Goal: Task Accomplishment & Management: Manage account settings

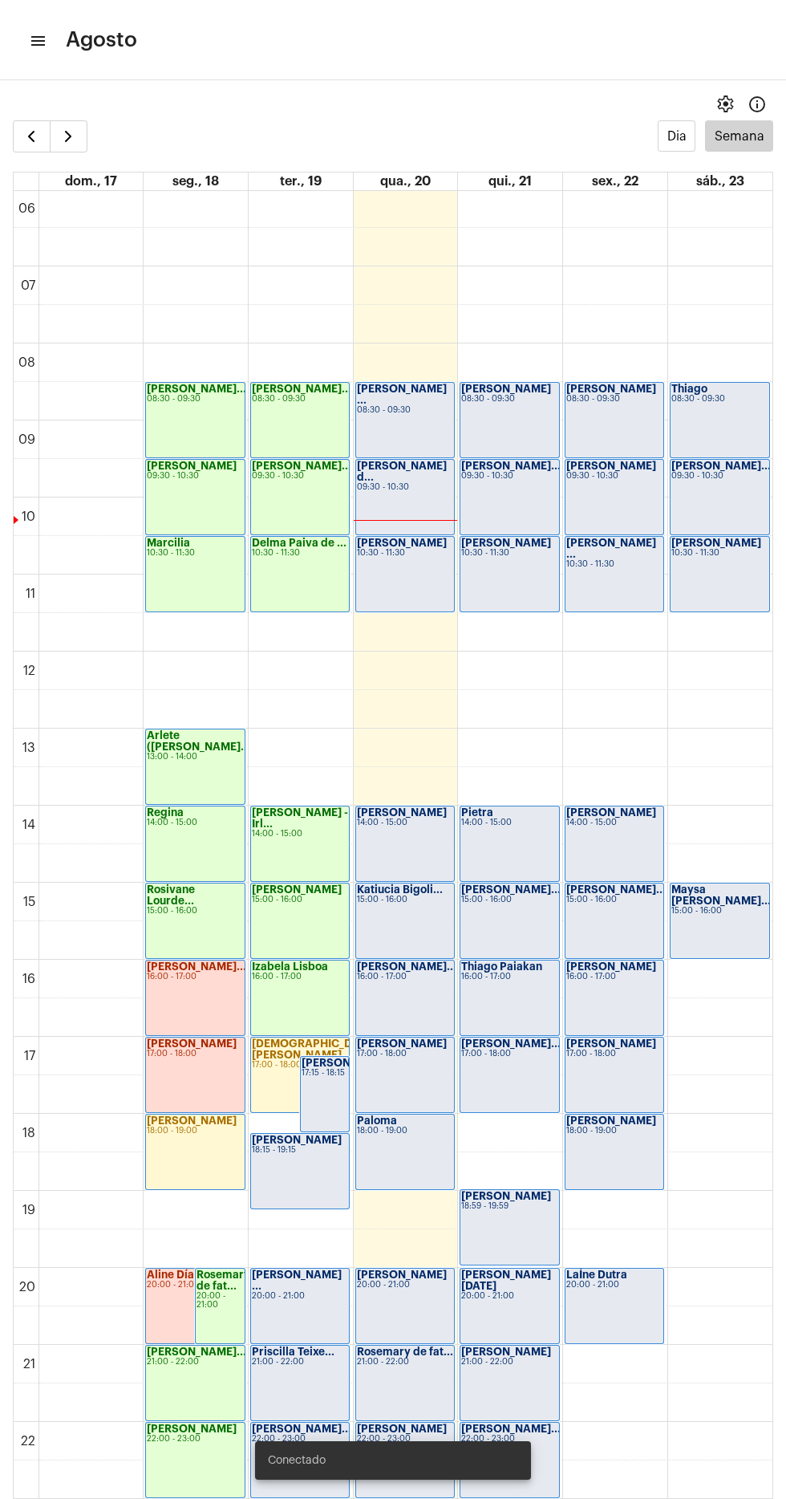
scroll to position [506, 0]
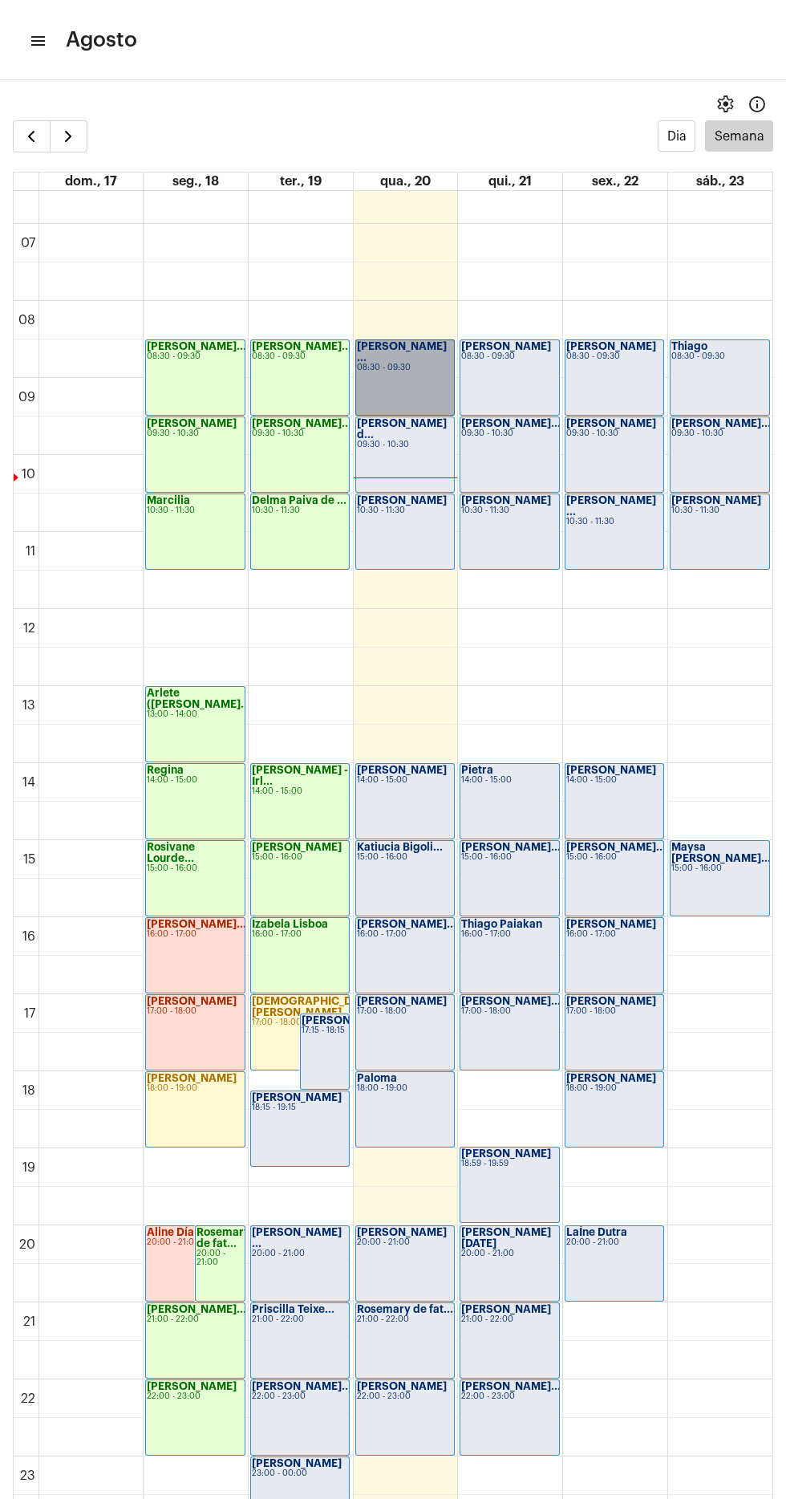
click at [395, 380] on link "[PERSON_NAME] ... 08:30 - 09:30" at bounding box center [406, 377] width 100 height 76
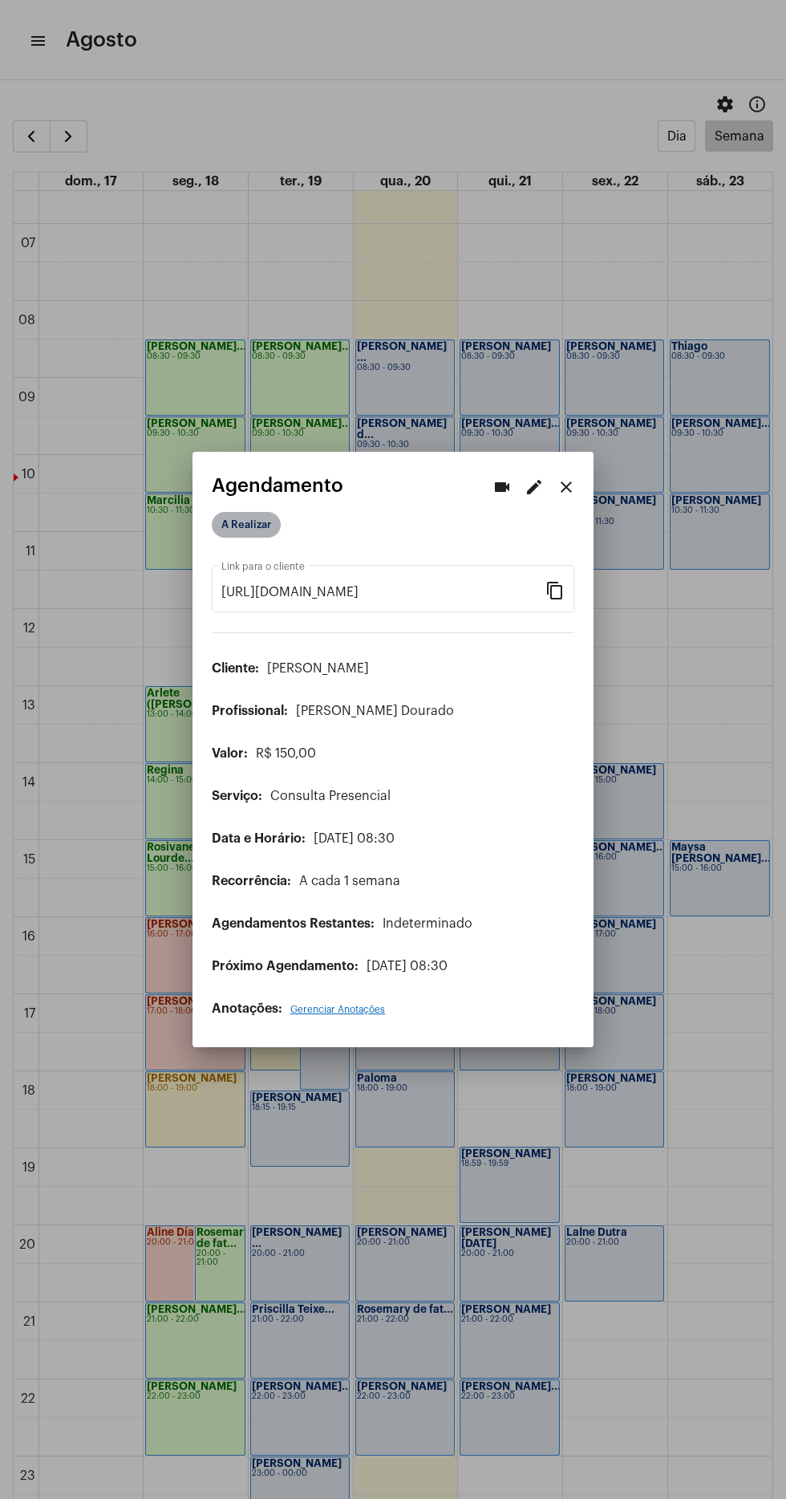
click at [256, 514] on mat-chip "A Realizar" at bounding box center [246, 525] width 69 height 26
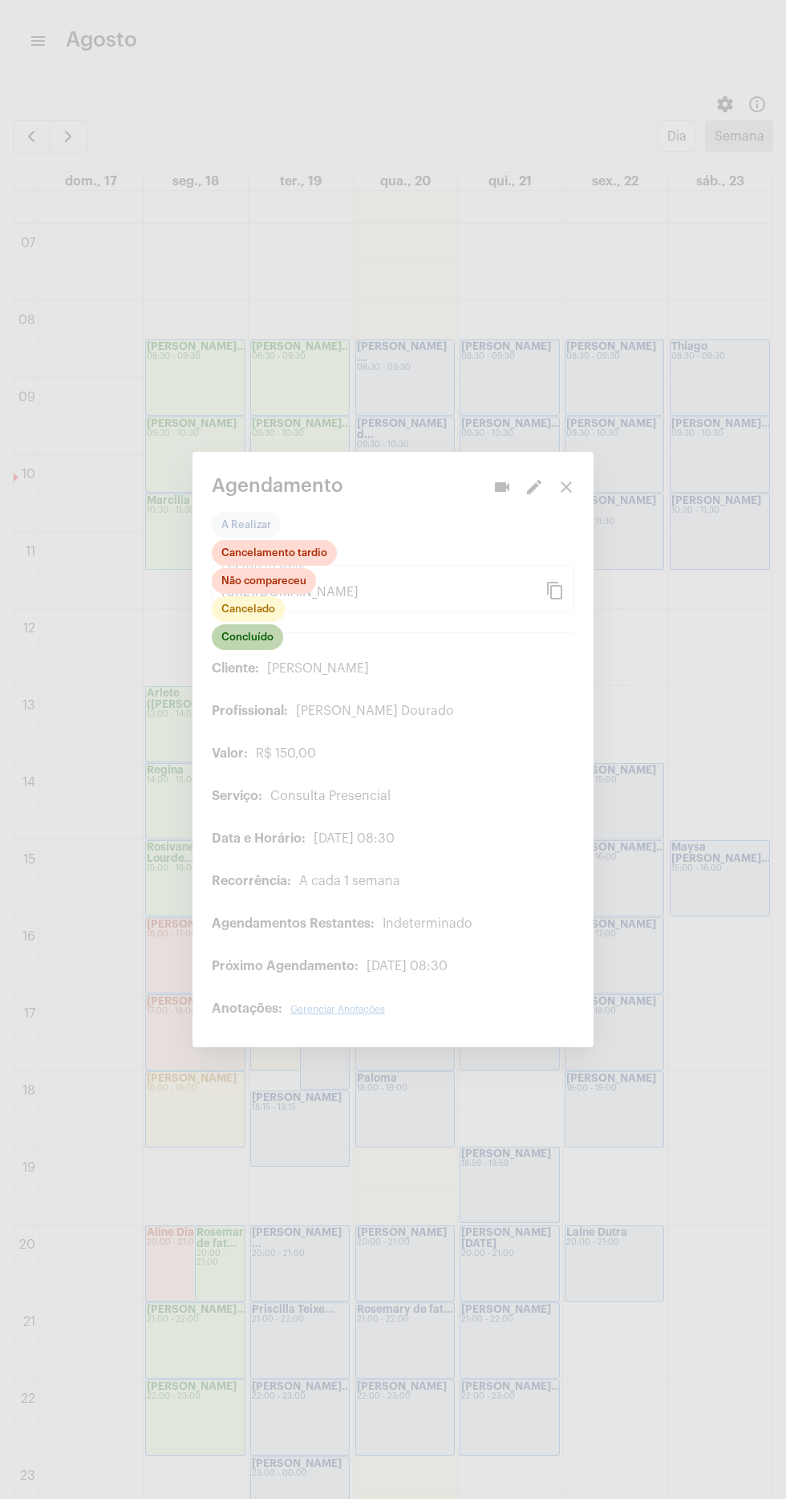
click at [266, 638] on mat-chip "Concluído" at bounding box center [247, 637] width 71 height 26
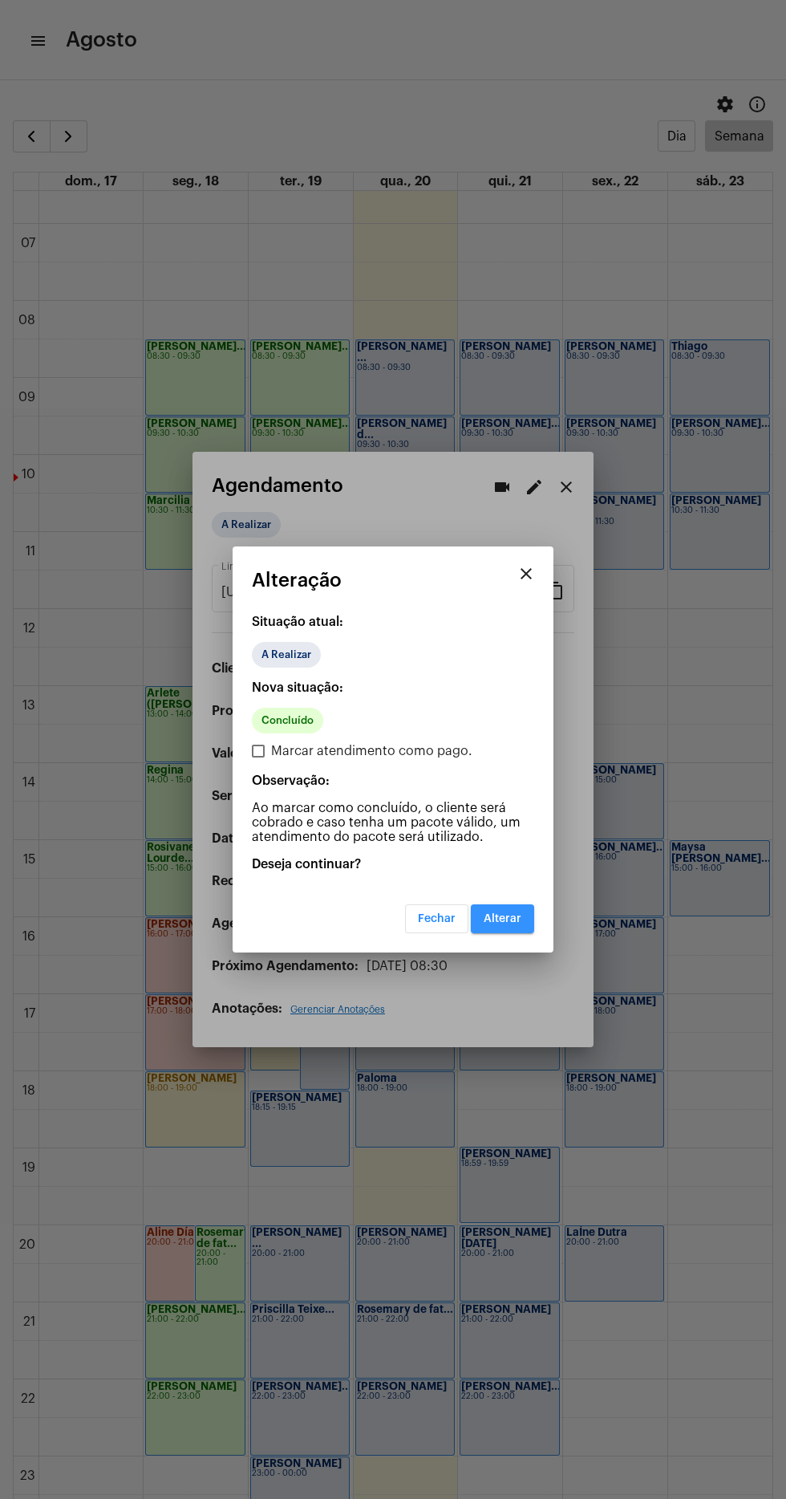
click at [521, 931] on button "Alterar" at bounding box center [502, 918] width 63 height 29
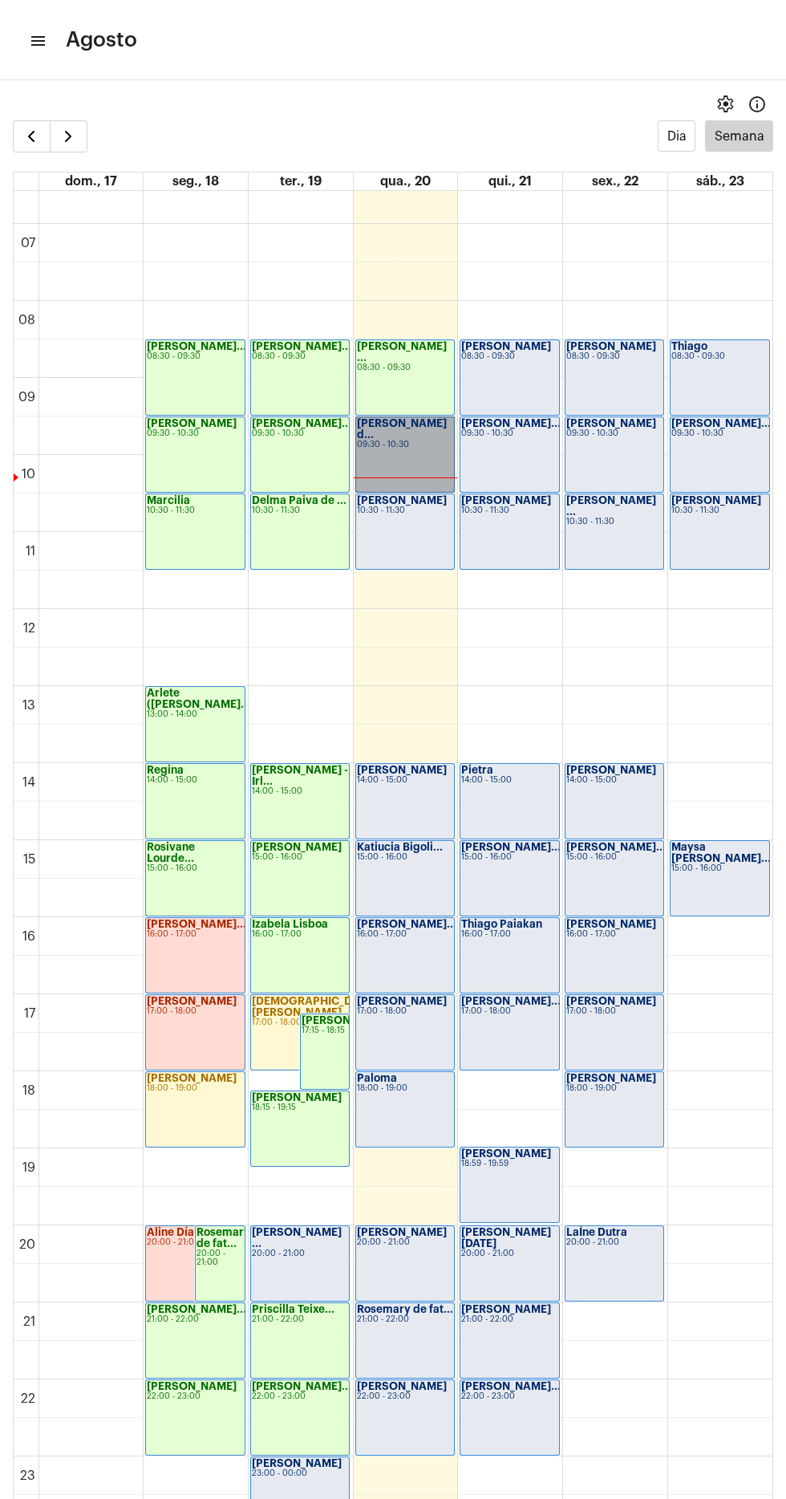
click at [408, 450] on link "Felipe Campos d... 09:30 - 10:30" at bounding box center [406, 455] width 100 height 76
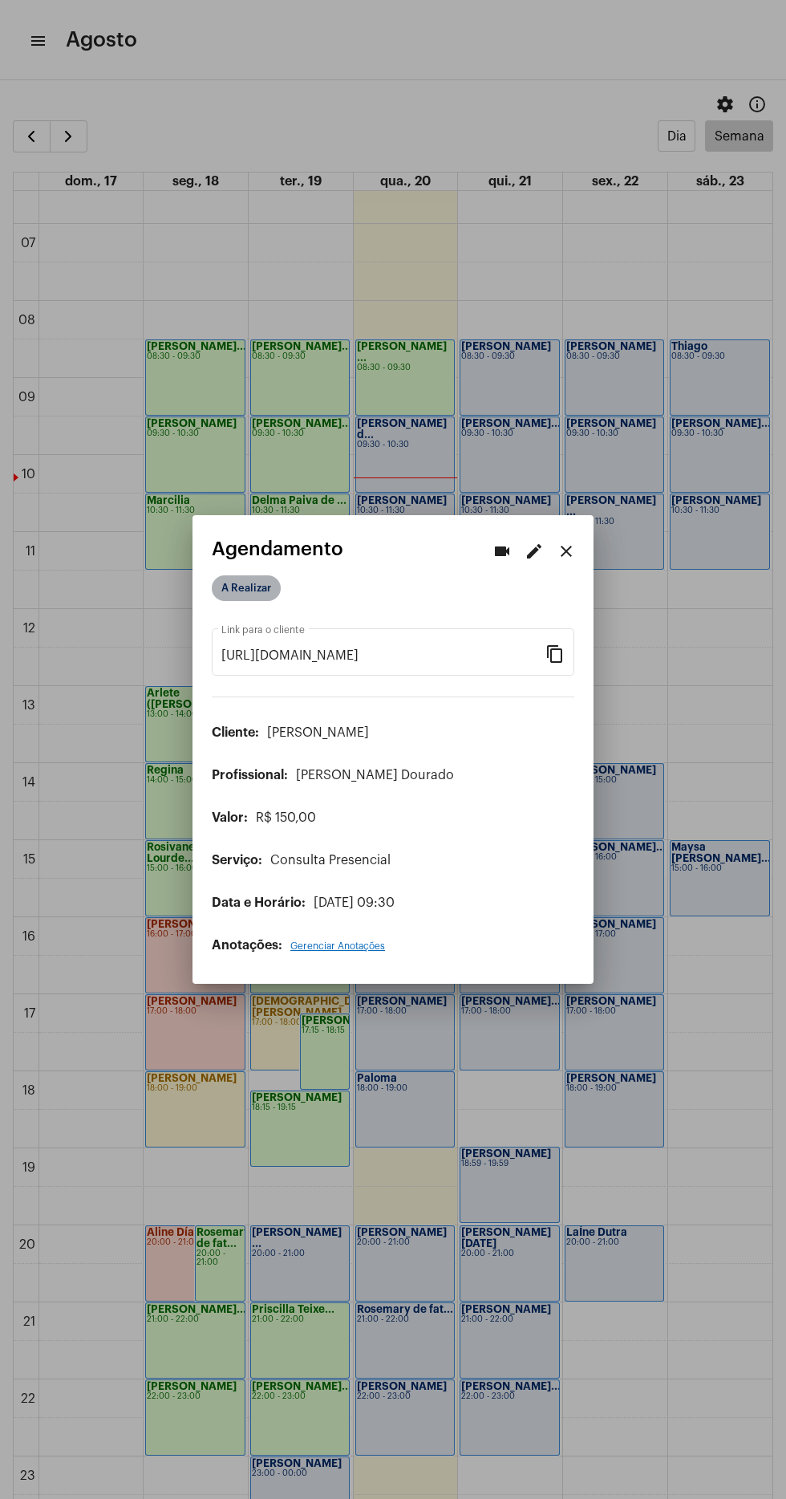
click at [261, 586] on mat-chip "A Realizar" at bounding box center [246, 588] width 69 height 26
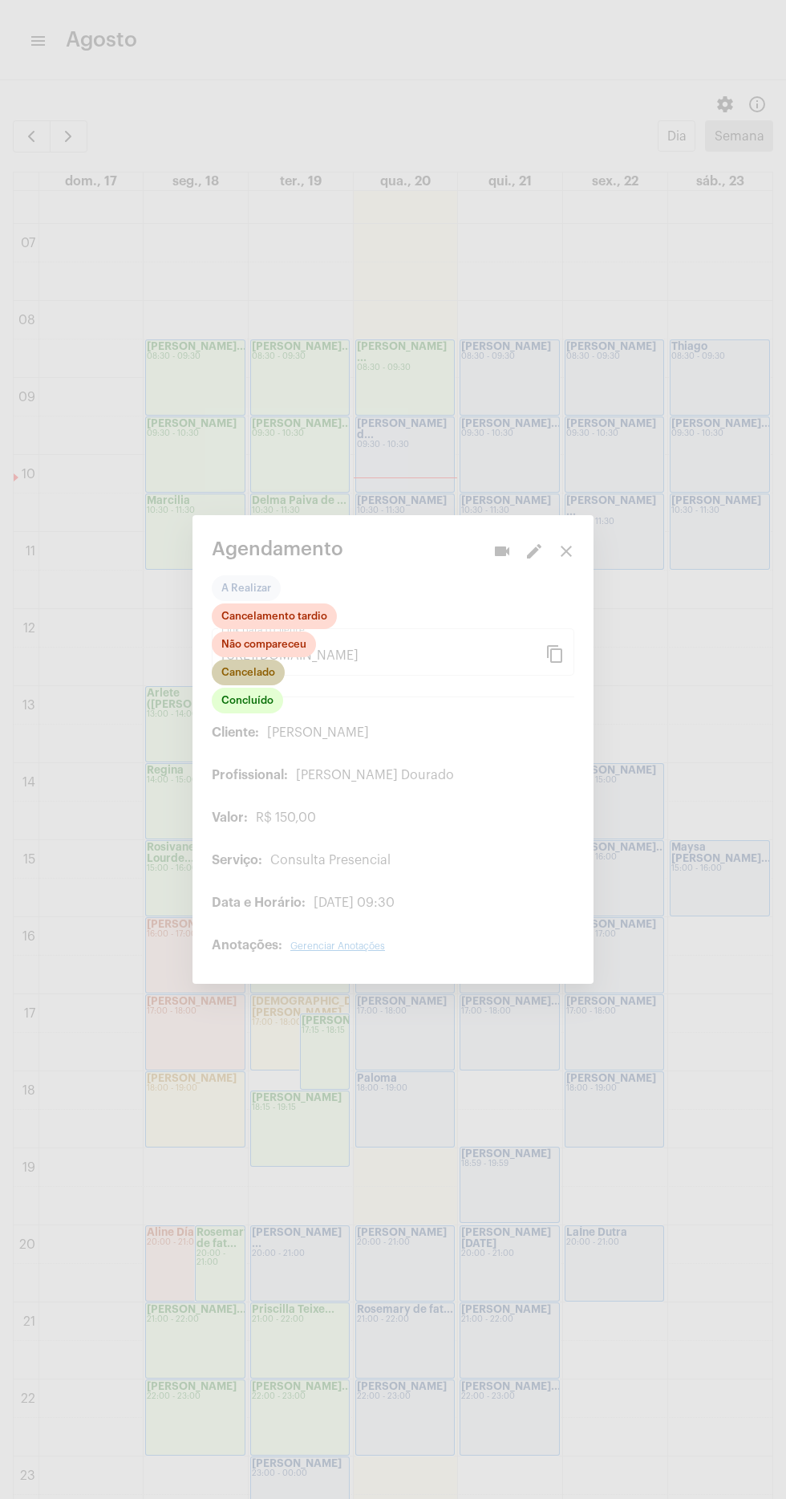
click at [262, 677] on mat-chip "Cancelado" at bounding box center [248, 673] width 73 height 26
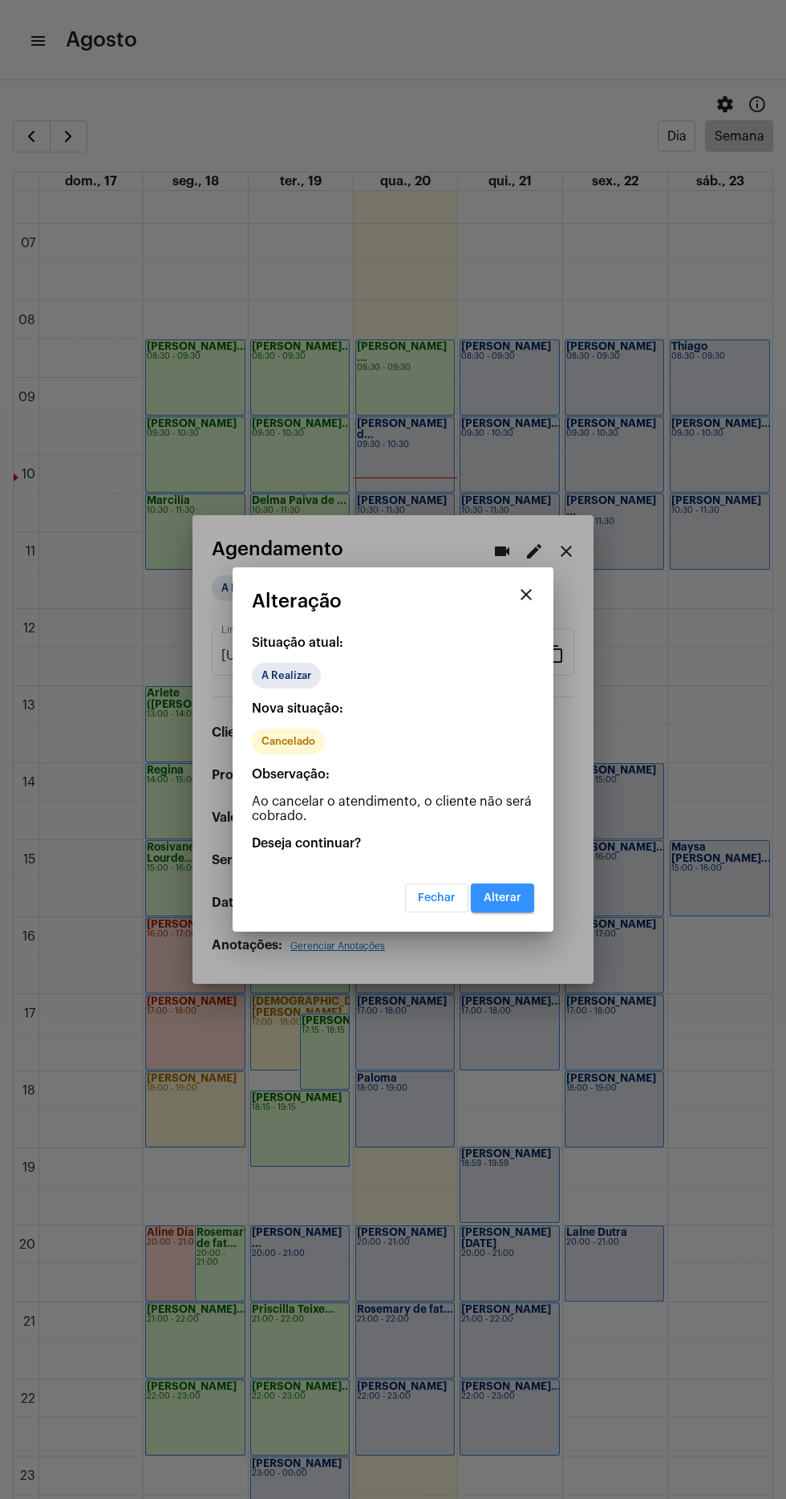
click at [524, 901] on button "Alterar" at bounding box center [502, 898] width 63 height 29
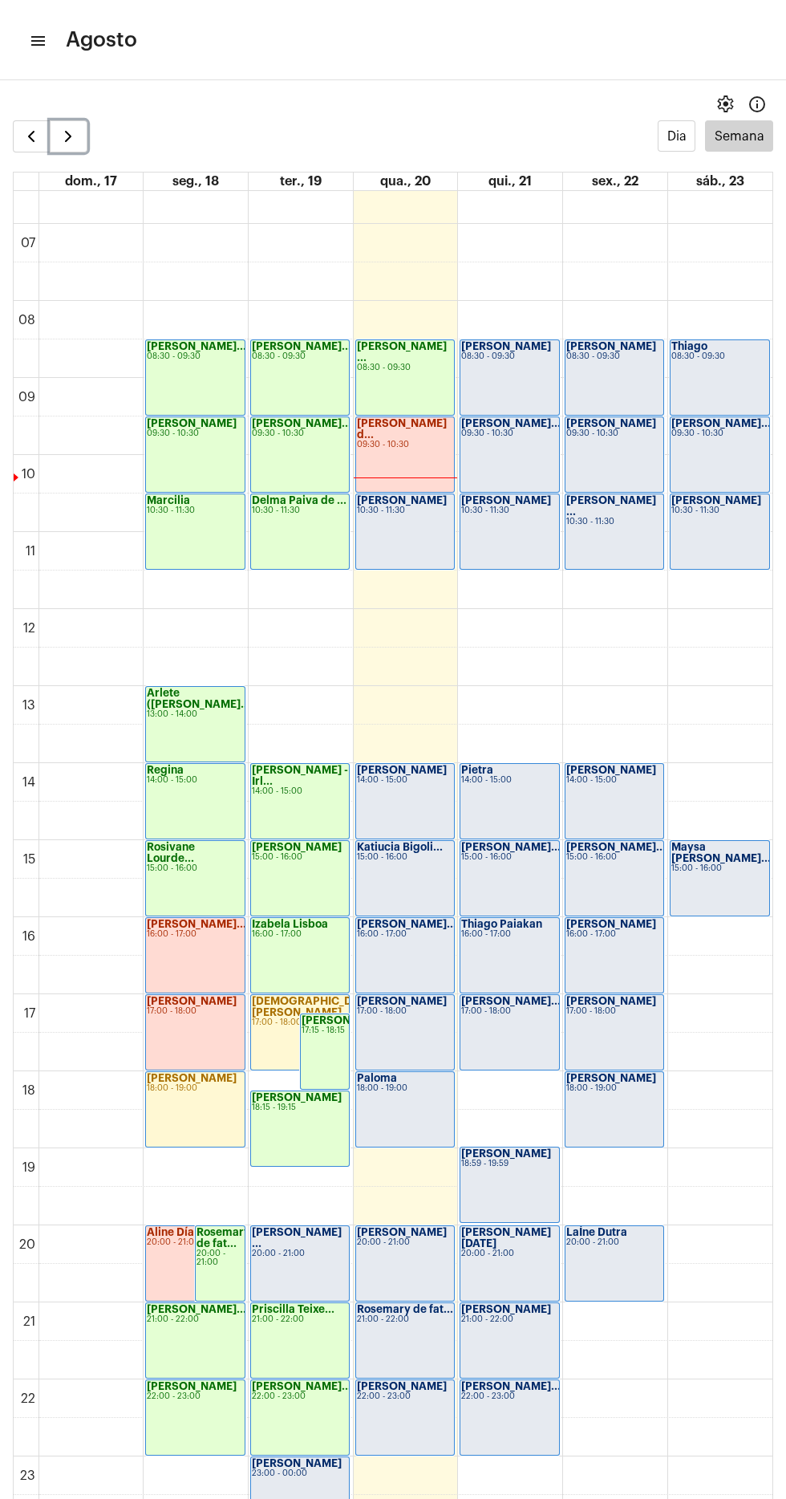
click at [67, 136] on span "button" at bounding box center [68, 136] width 19 height 19
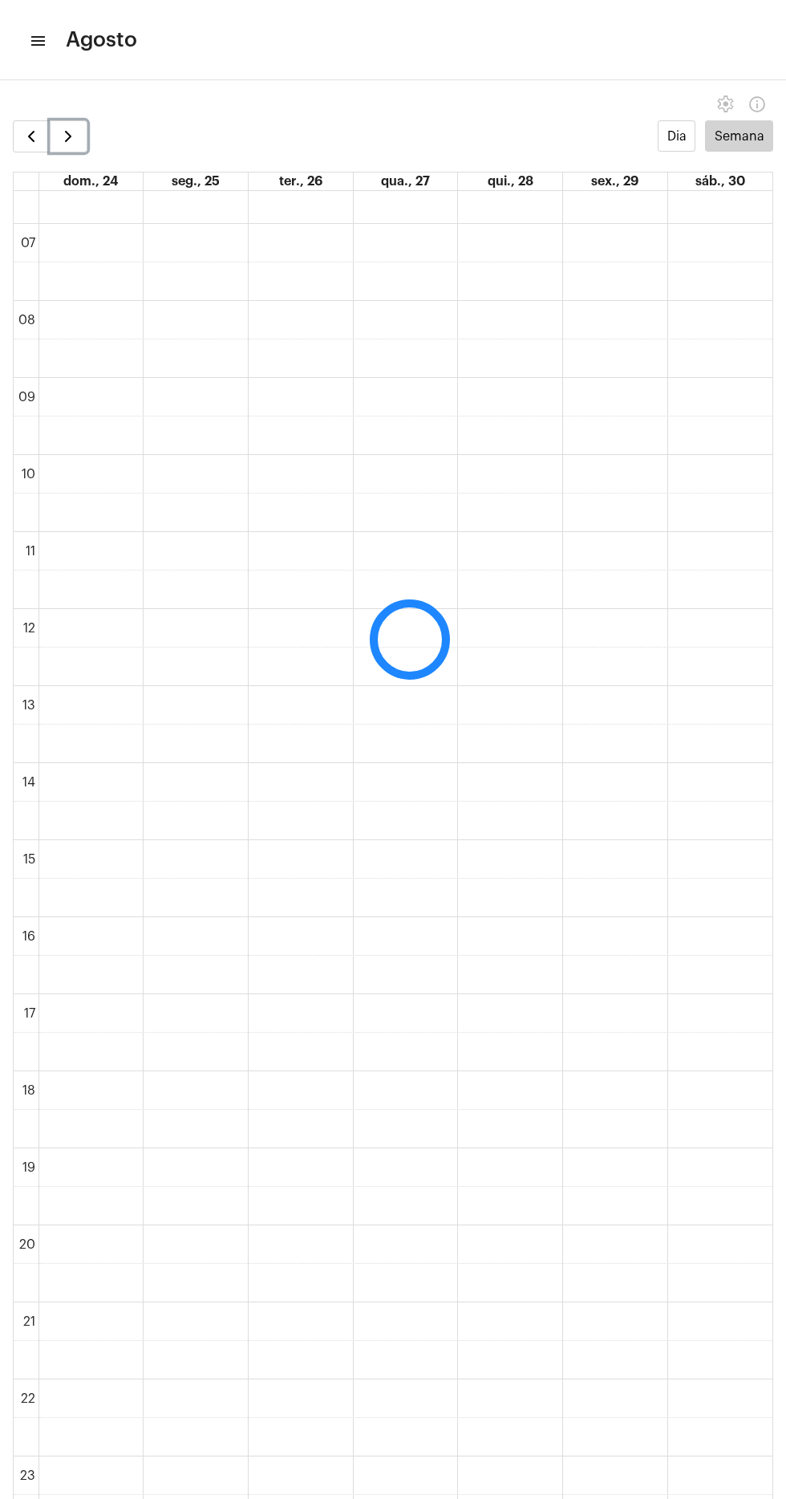
scroll to position [464, 0]
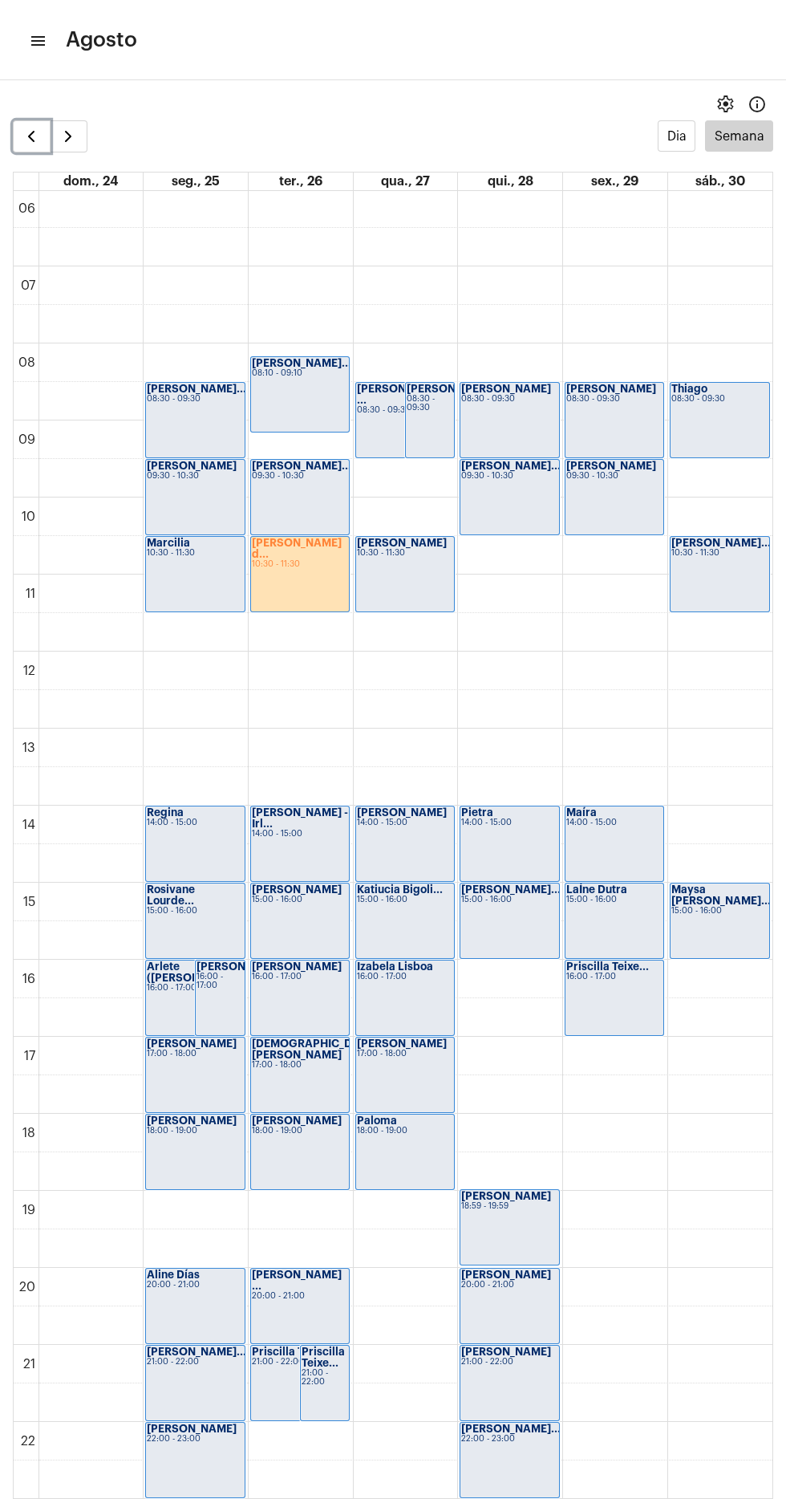
click at [30, 132] on span "button" at bounding box center [31, 136] width 19 height 19
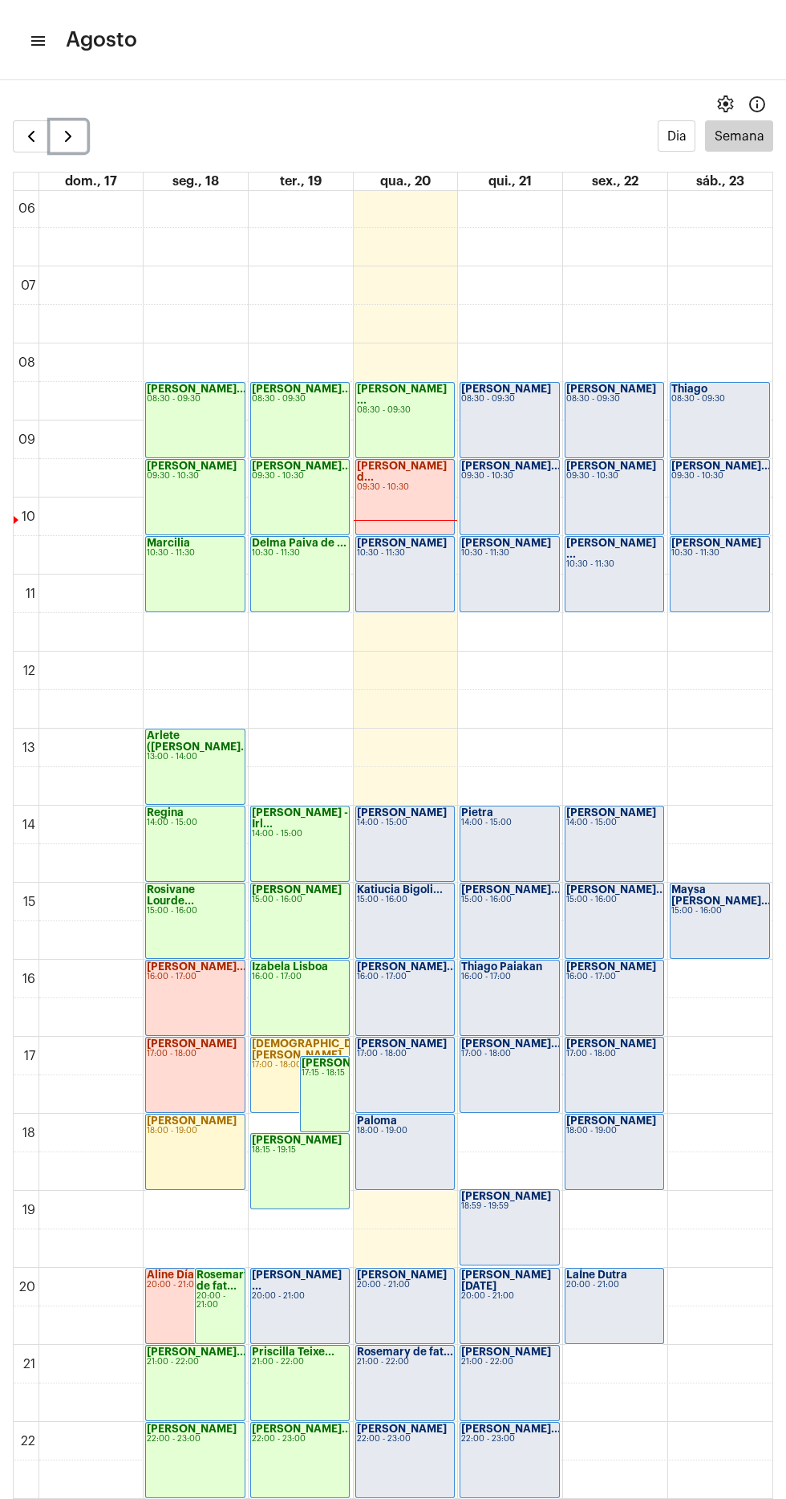
click at [67, 138] on span "button" at bounding box center [68, 136] width 19 height 19
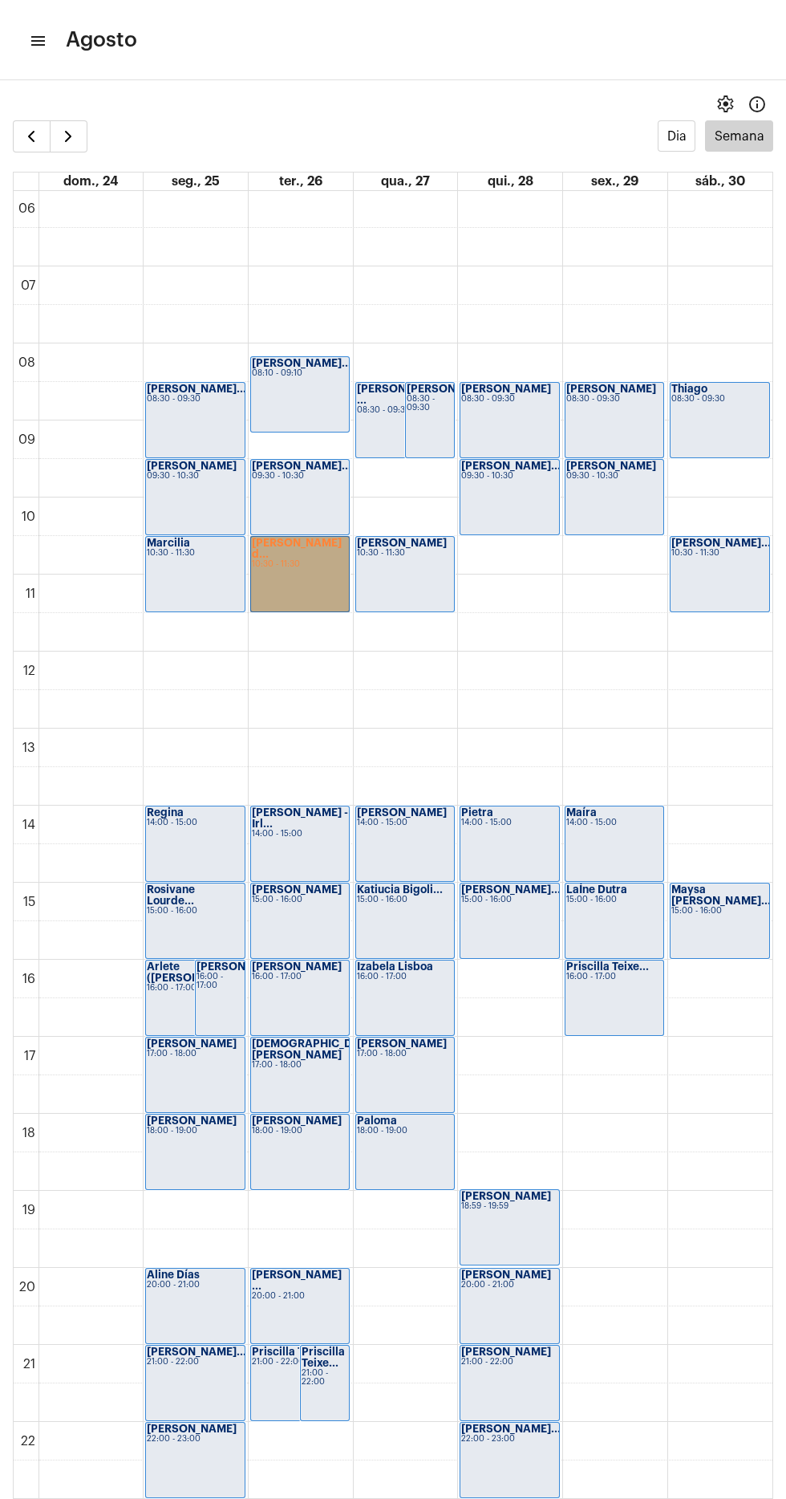
click at [284, 557] on link "Felipe Campos d... 10:30 - 11:30" at bounding box center [300, 574] width 100 height 76
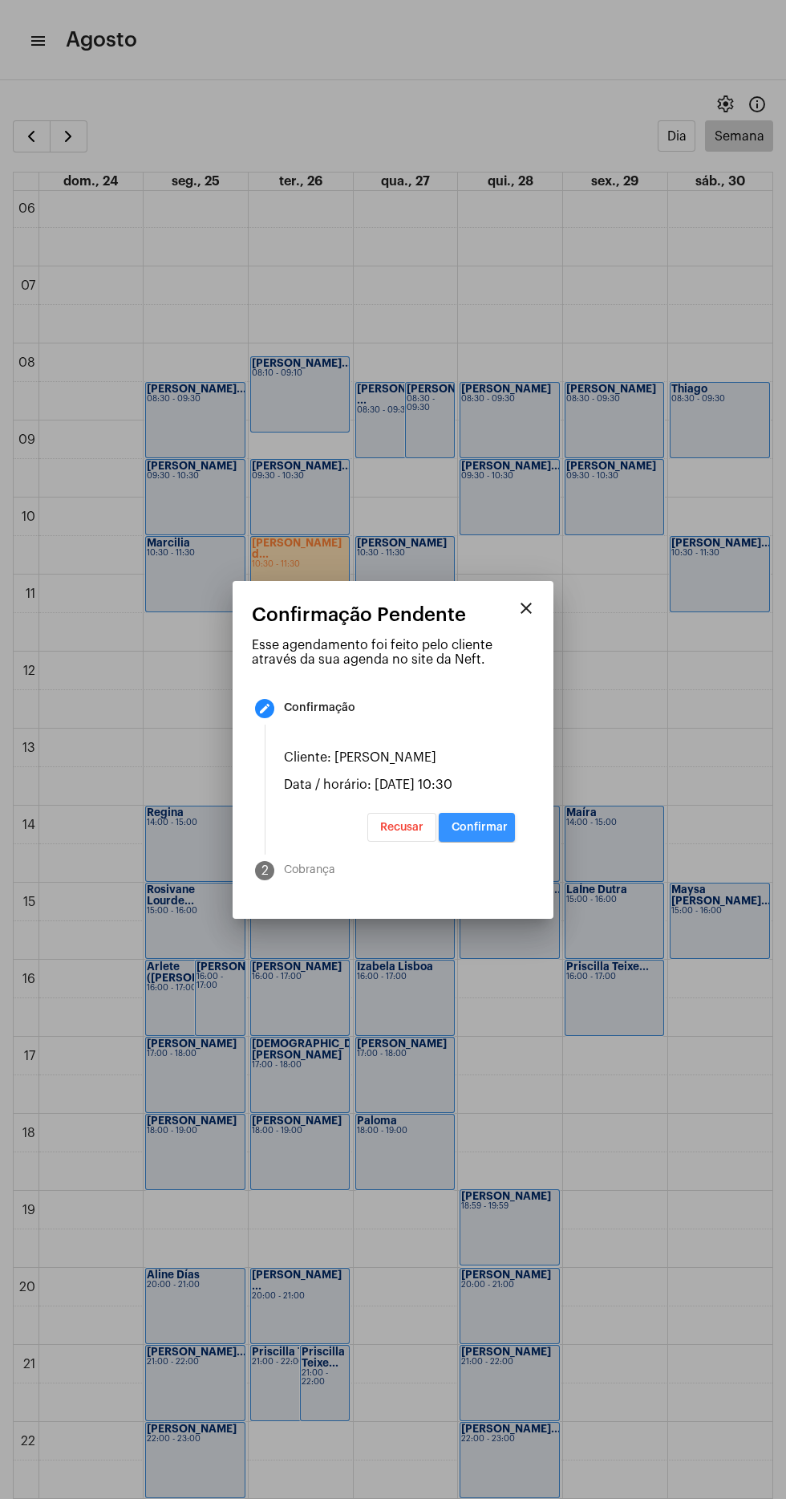
click at [490, 823] on span "Confirmar" at bounding box center [480, 827] width 56 height 11
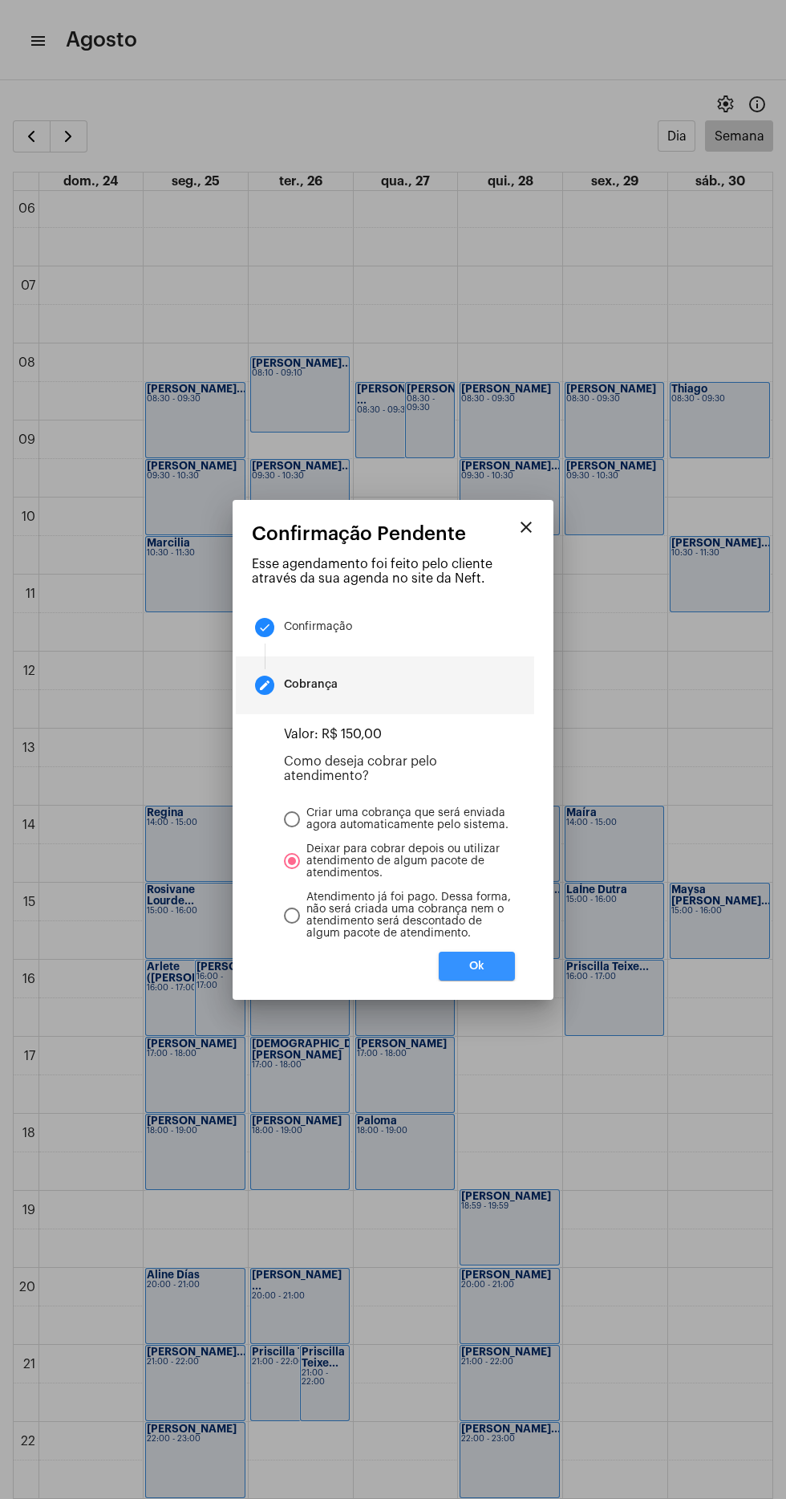
click at [477, 965] on span "Ok" at bounding box center [476, 966] width 15 height 11
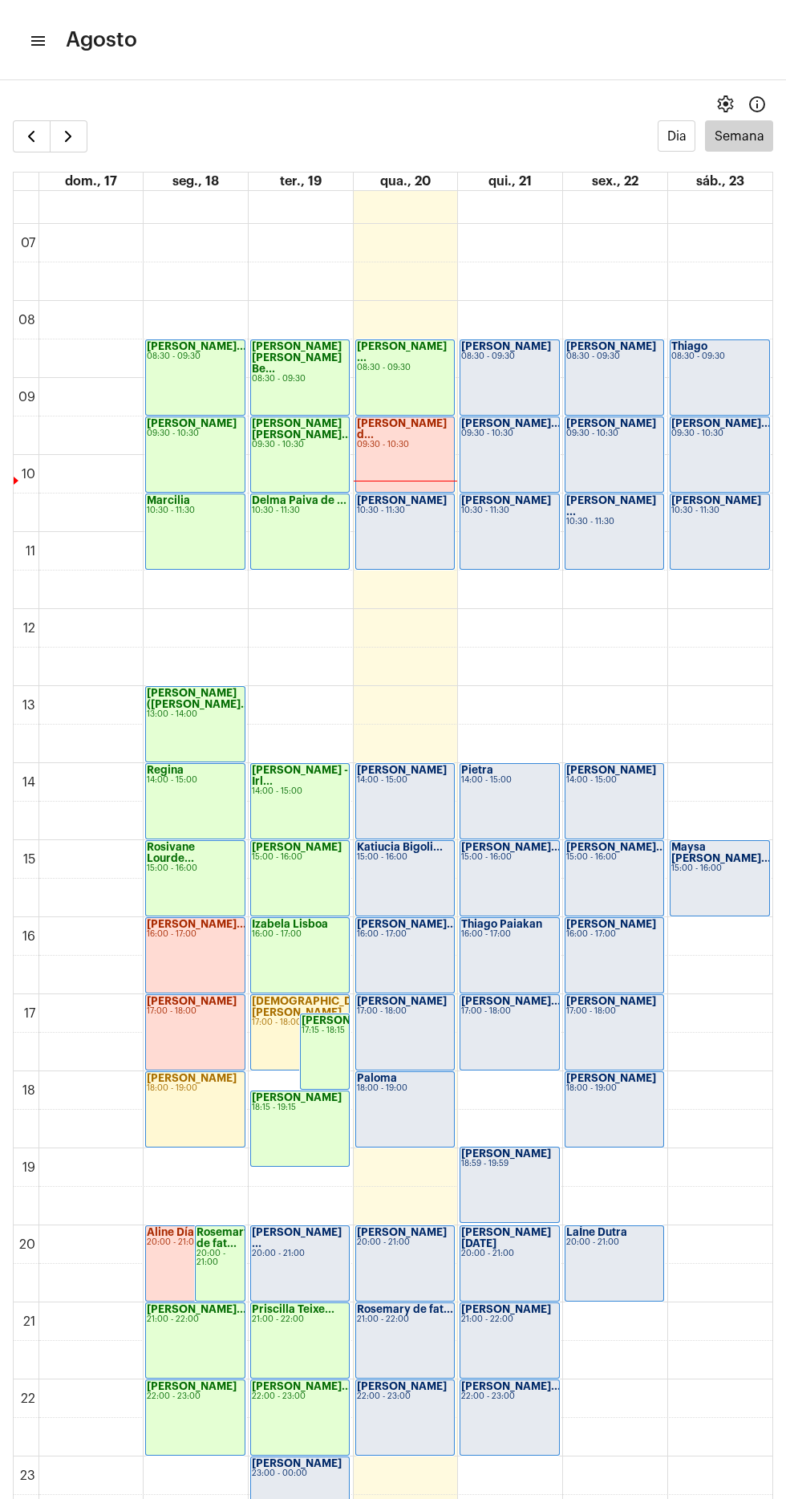
scroll to position [32, 0]
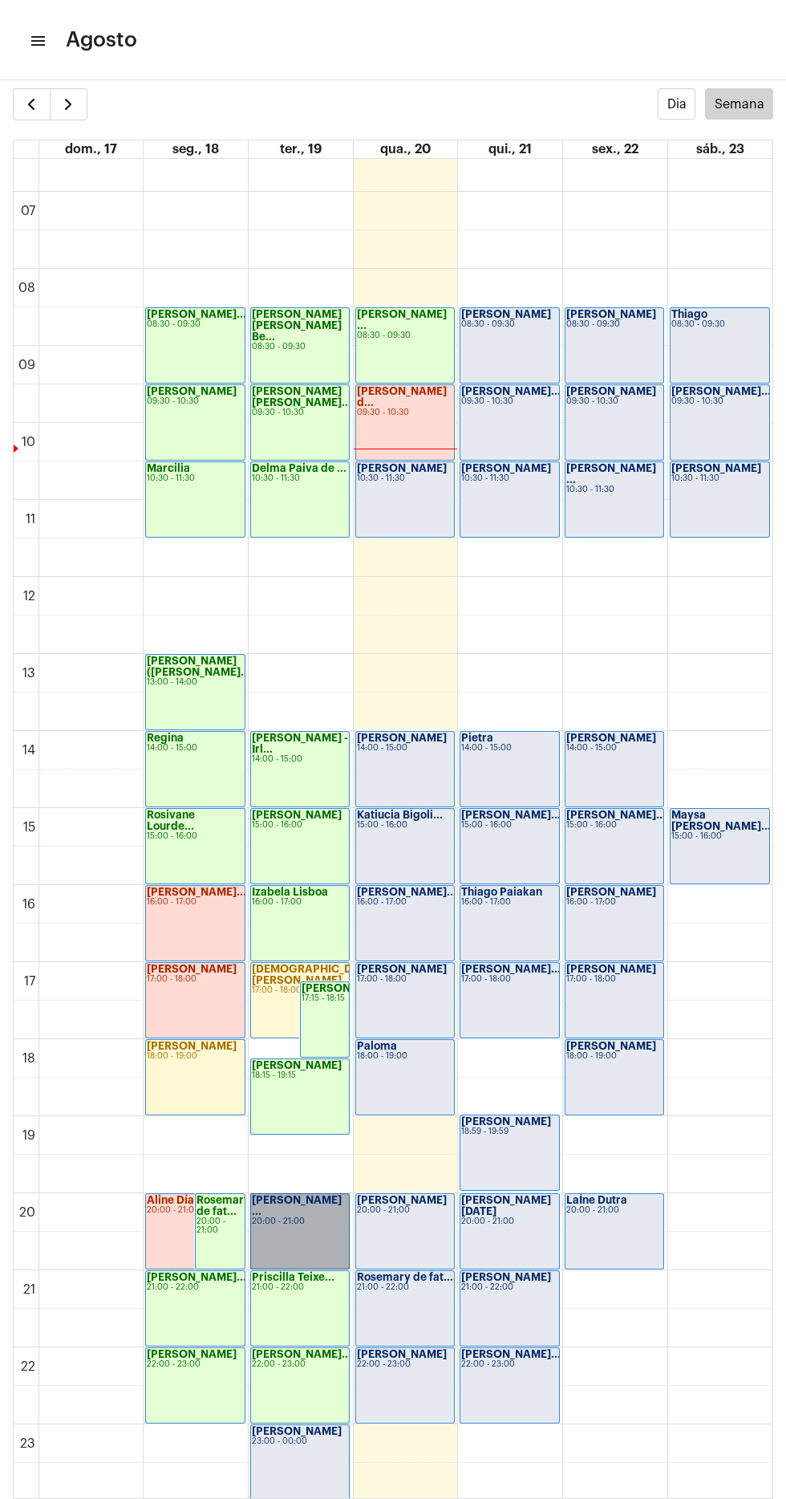
click at [299, 1232] on link "[PERSON_NAME] ... 20:00 - 21:00" at bounding box center [300, 1231] width 100 height 76
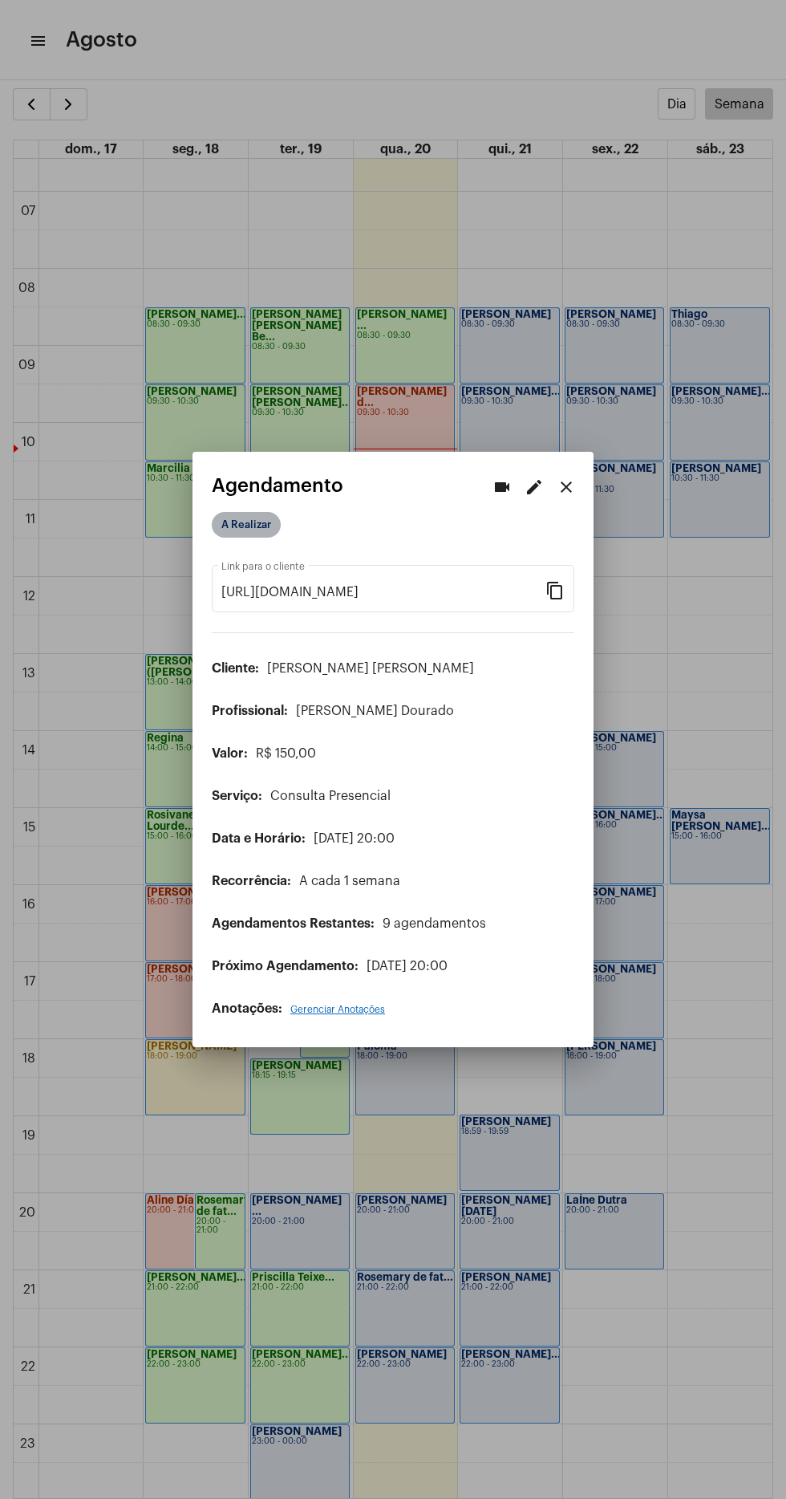
click at [264, 514] on mat-chip "A Realizar" at bounding box center [246, 525] width 69 height 26
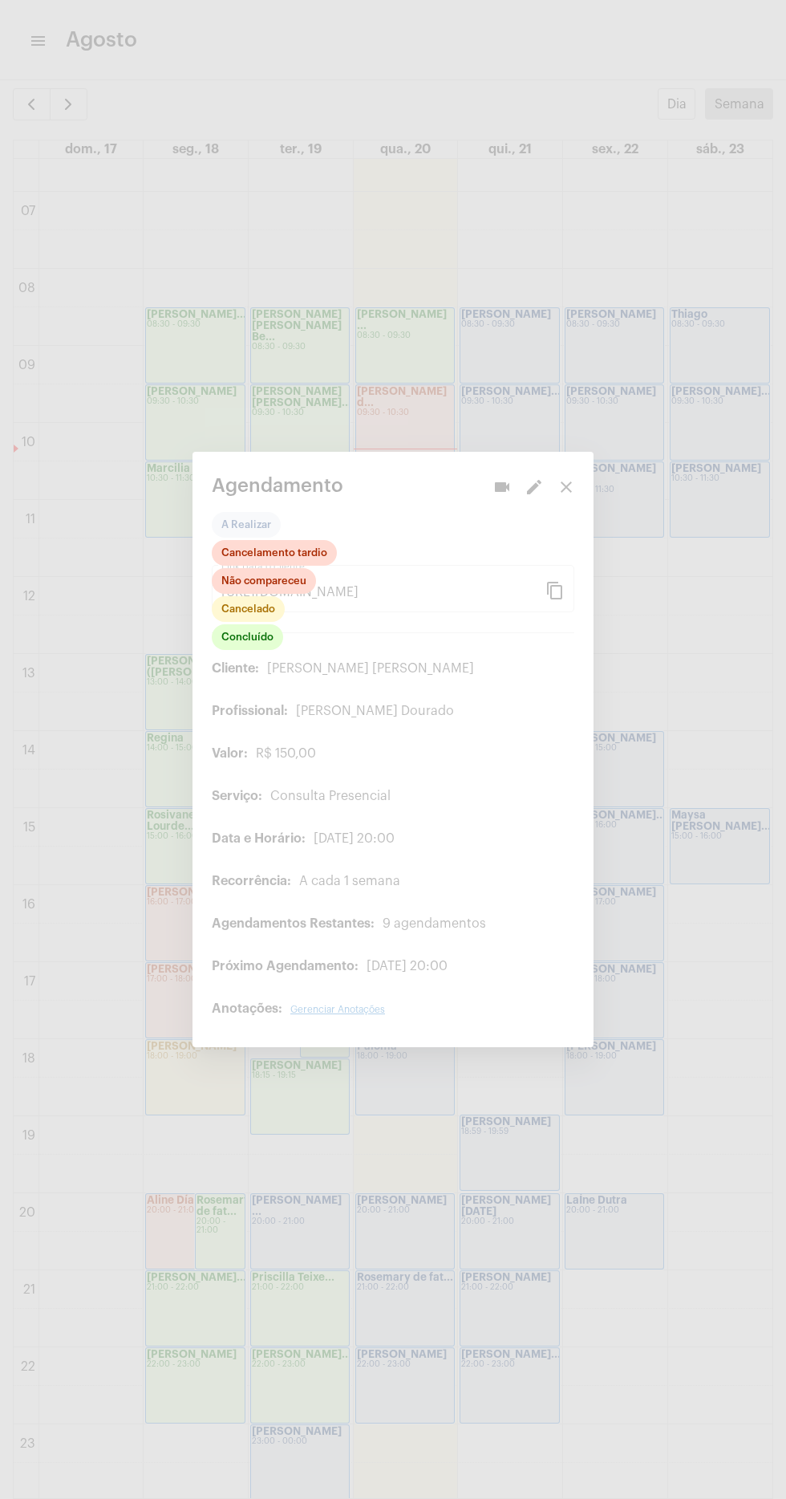
click at [261, 655] on div at bounding box center [393, 749] width 786 height 1499
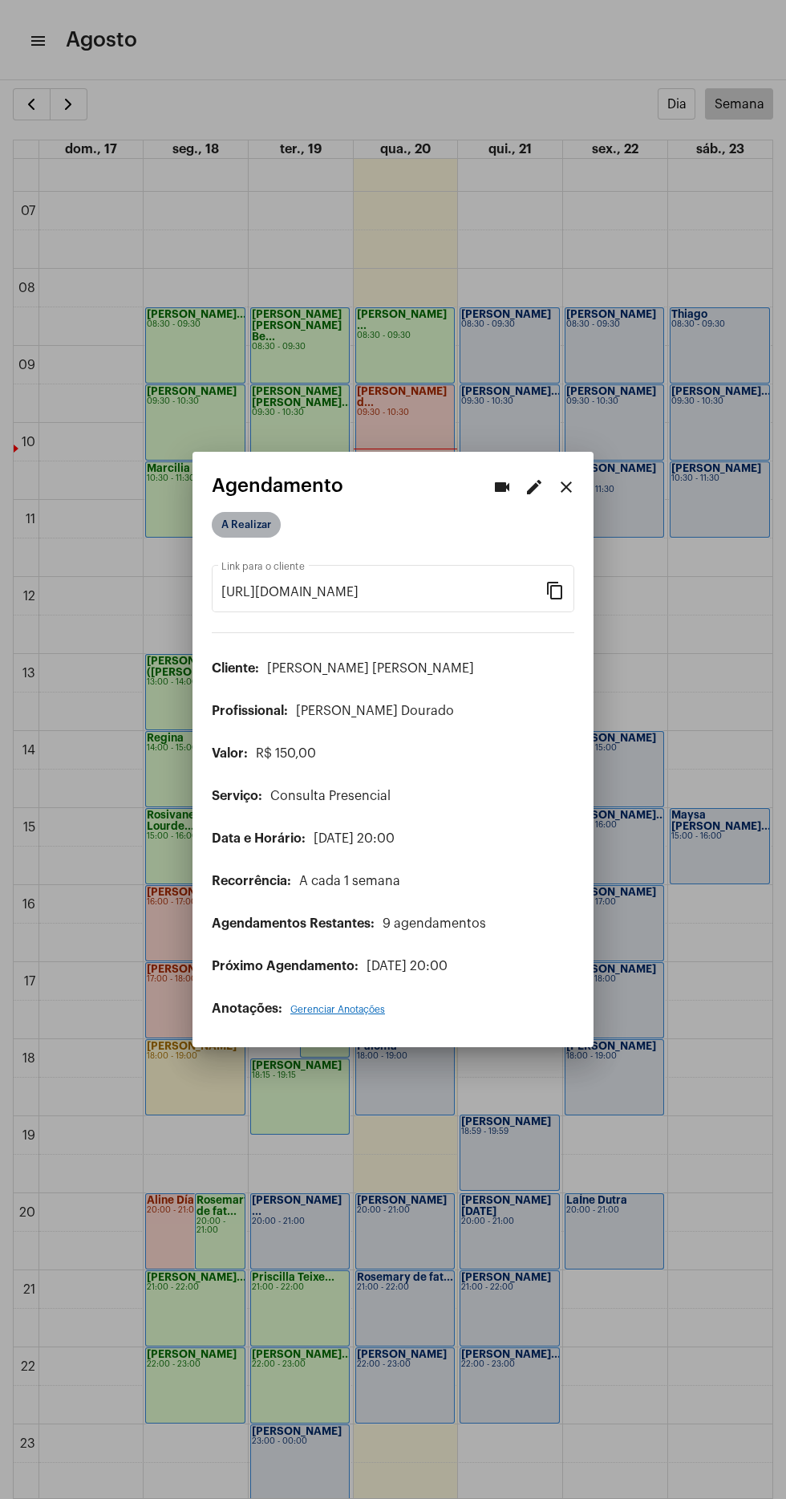
click at [263, 521] on mat-chip "A Realizar" at bounding box center [246, 525] width 69 height 26
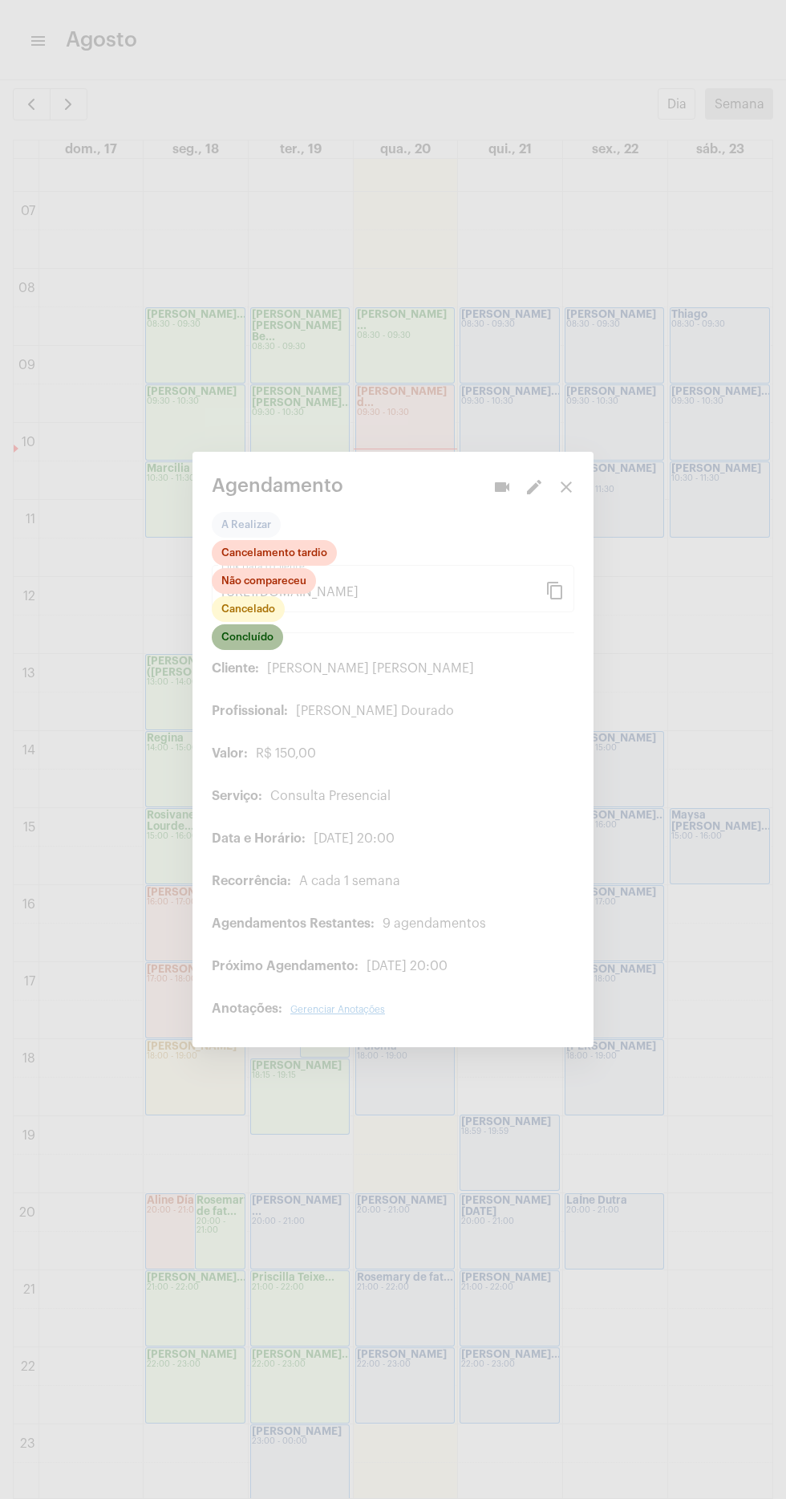
click at [254, 628] on mat-chip "Concluído" at bounding box center [247, 637] width 71 height 26
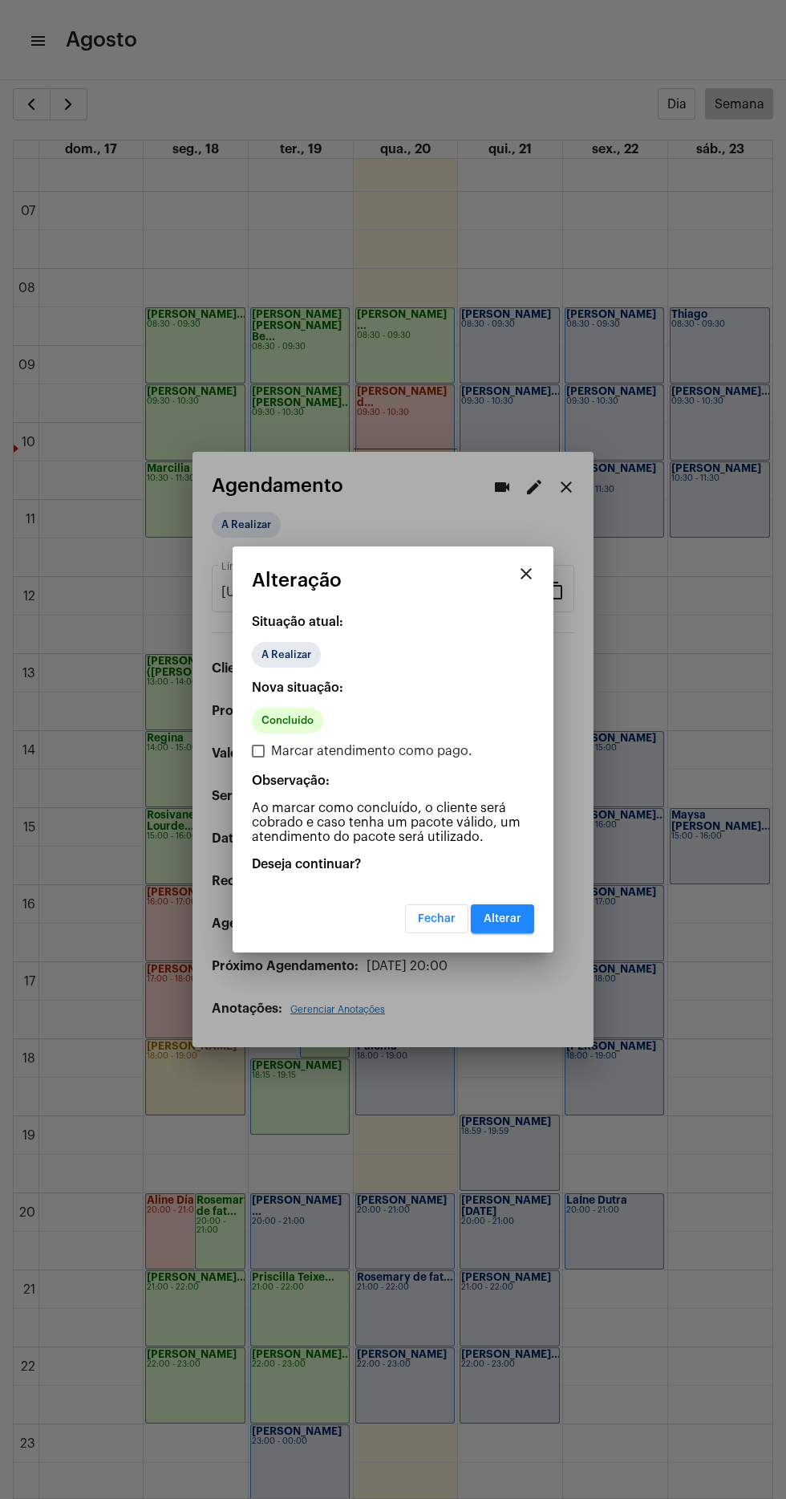
click at [510, 933] on mat-dialog-container "close Alteração Situação atual: A Realizar Nova situação: Concluído Marcar aten…" at bounding box center [393, 750] width 321 height 406
click at [518, 913] on span "Alterar" at bounding box center [503, 918] width 38 height 11
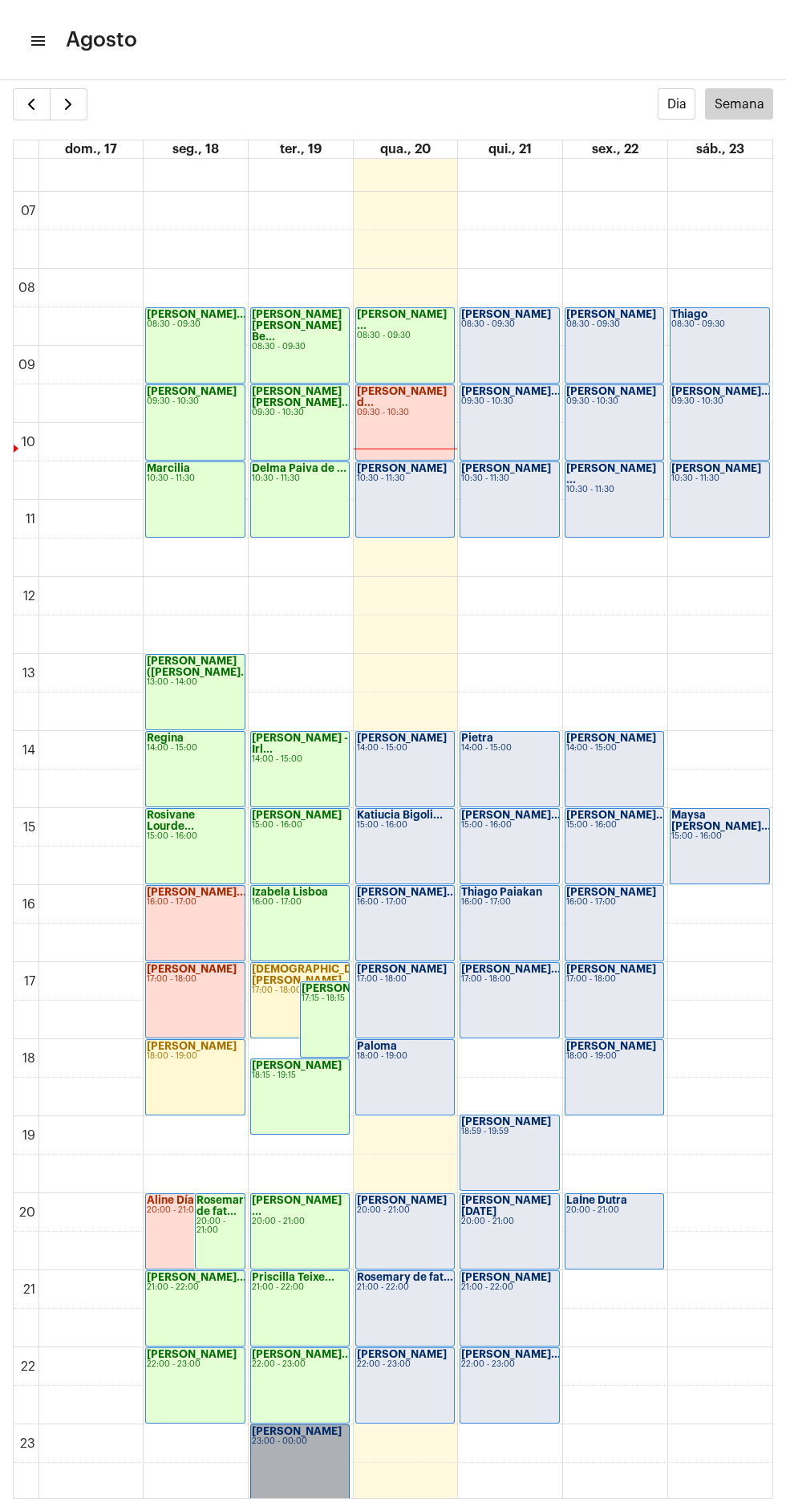
click at [301, 1467] on link "[PERSON_NAME] 23:00 - 00:00" at bounding box center [300, 1463] width 100 height 76
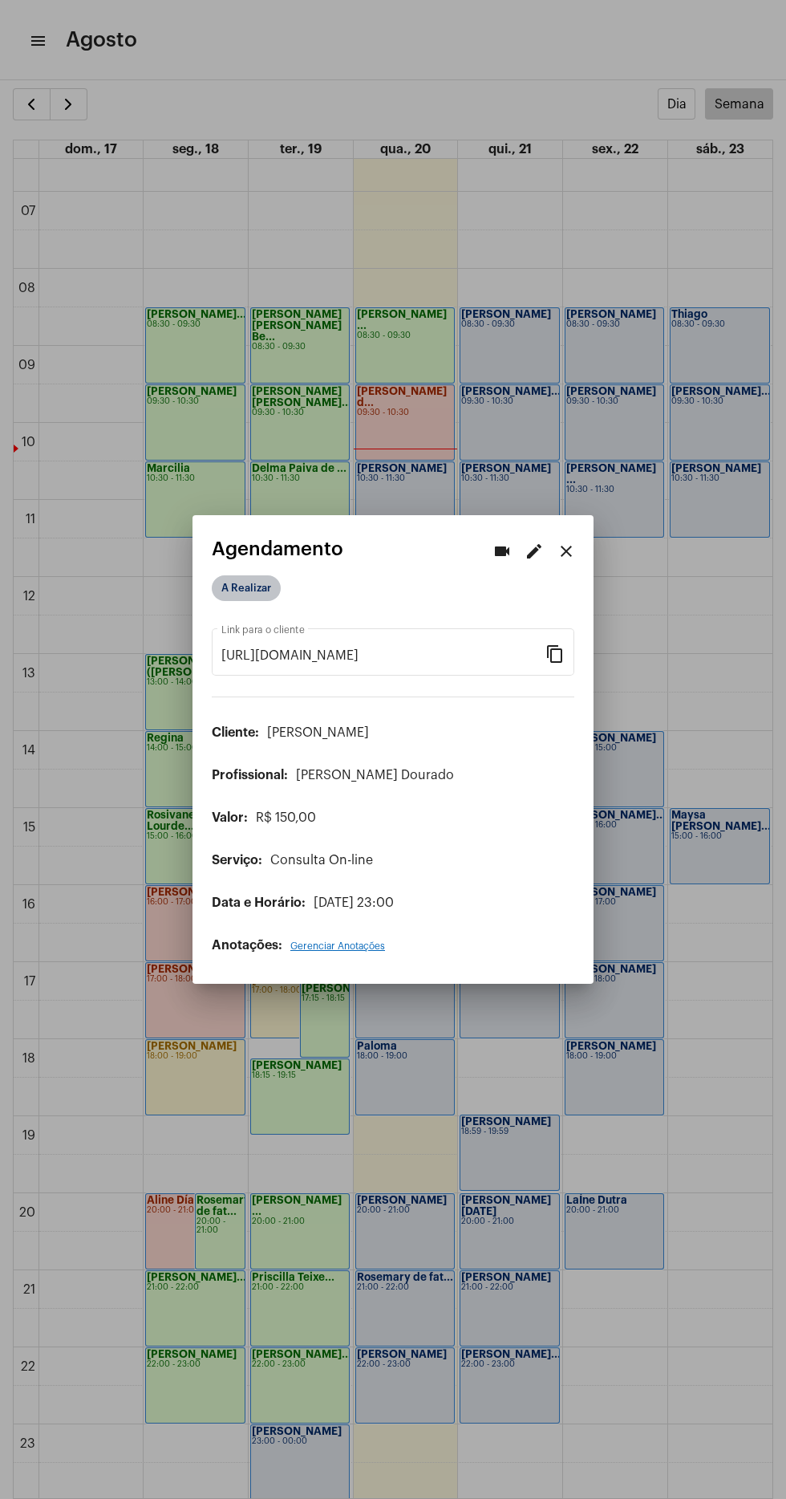
click at [242, 581] on mat-chip "A Realizar" at bounding box center [246, 588] width 69 height 26
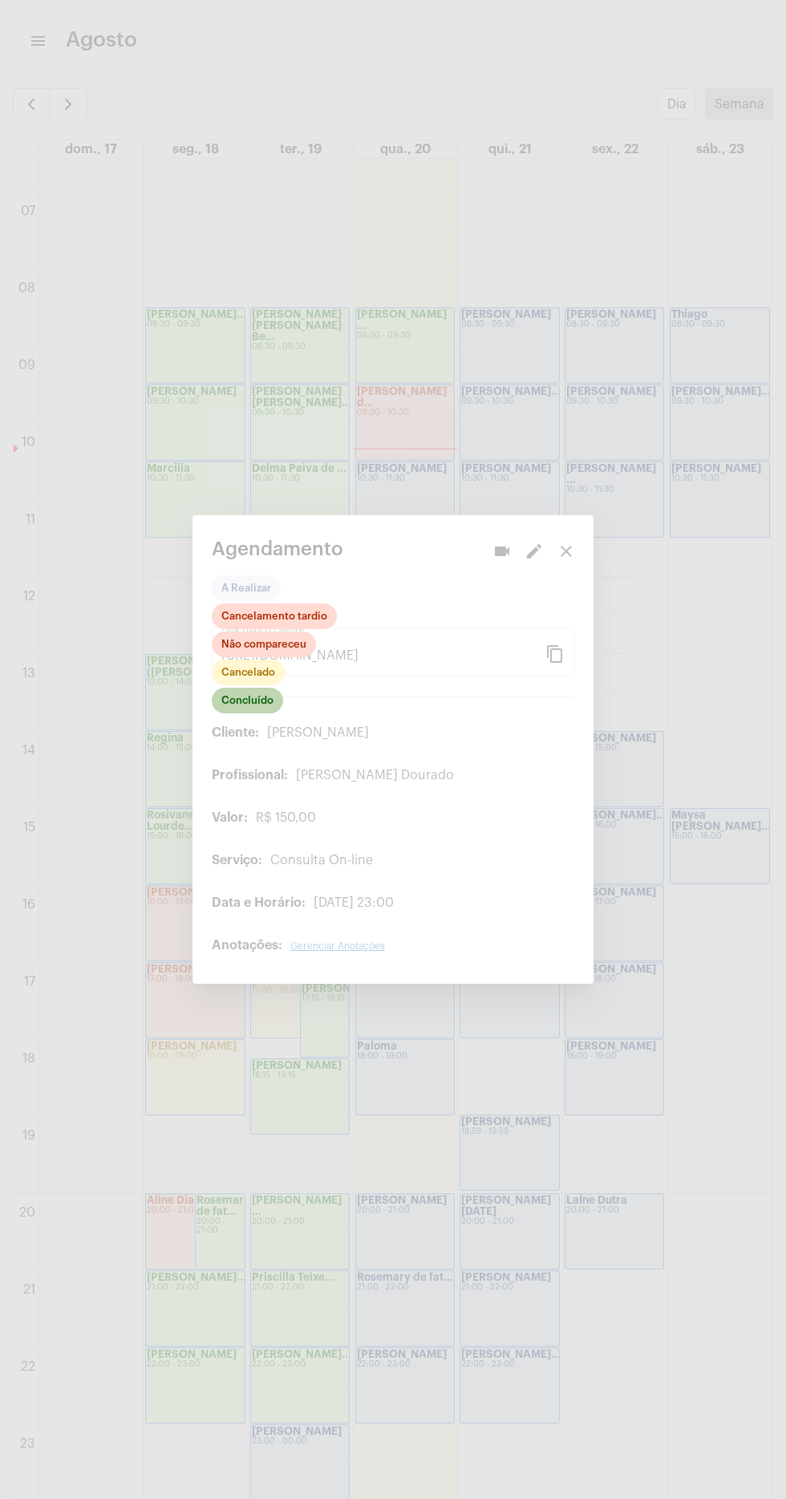
click at [255, 693] on mat-chip "Concluído" at bounding box center [247, 701] width 71 height 26
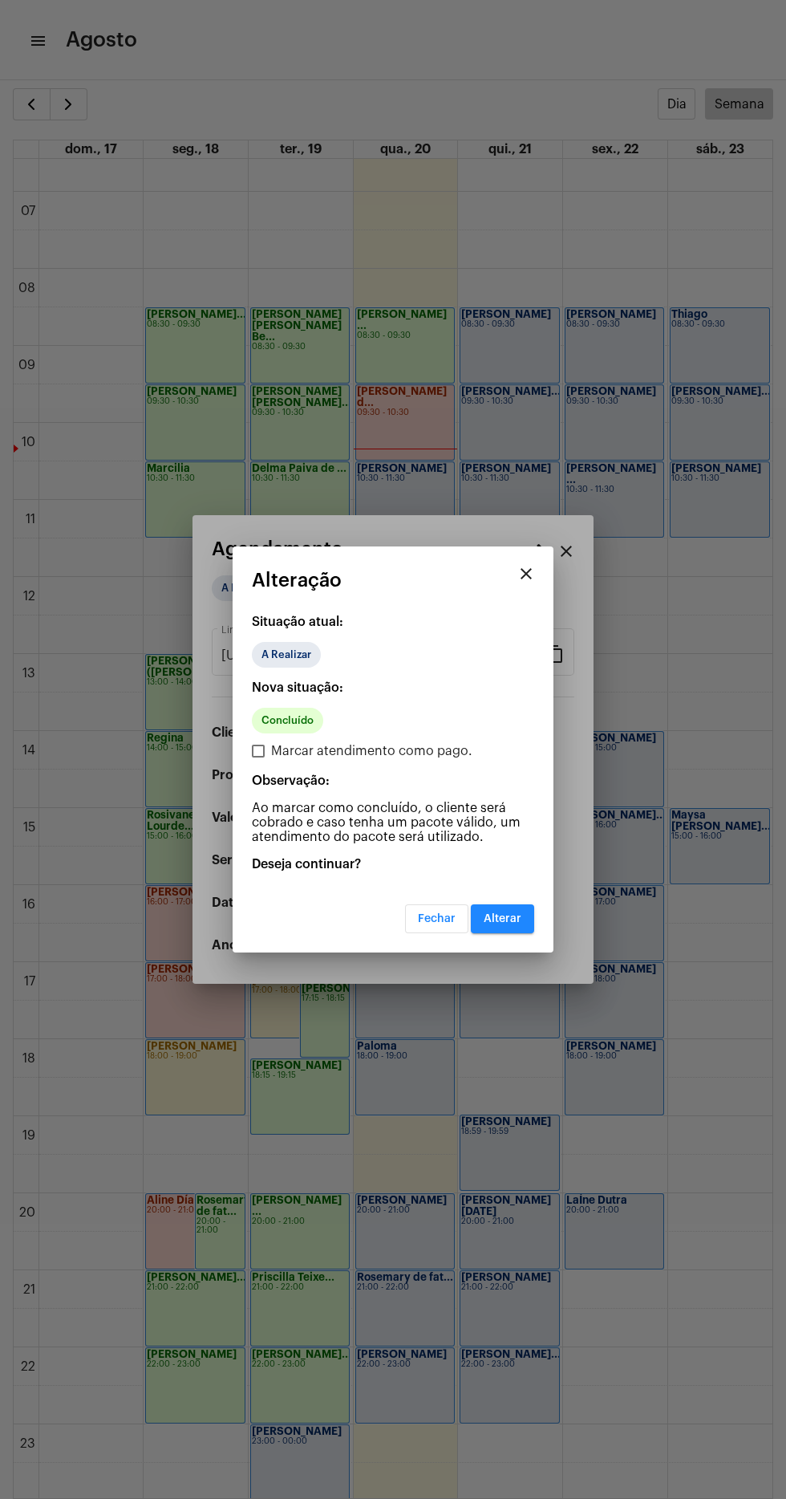
click at [514, 918] on span "Alterar" at bounding box center [503, 918] width 38 height 11
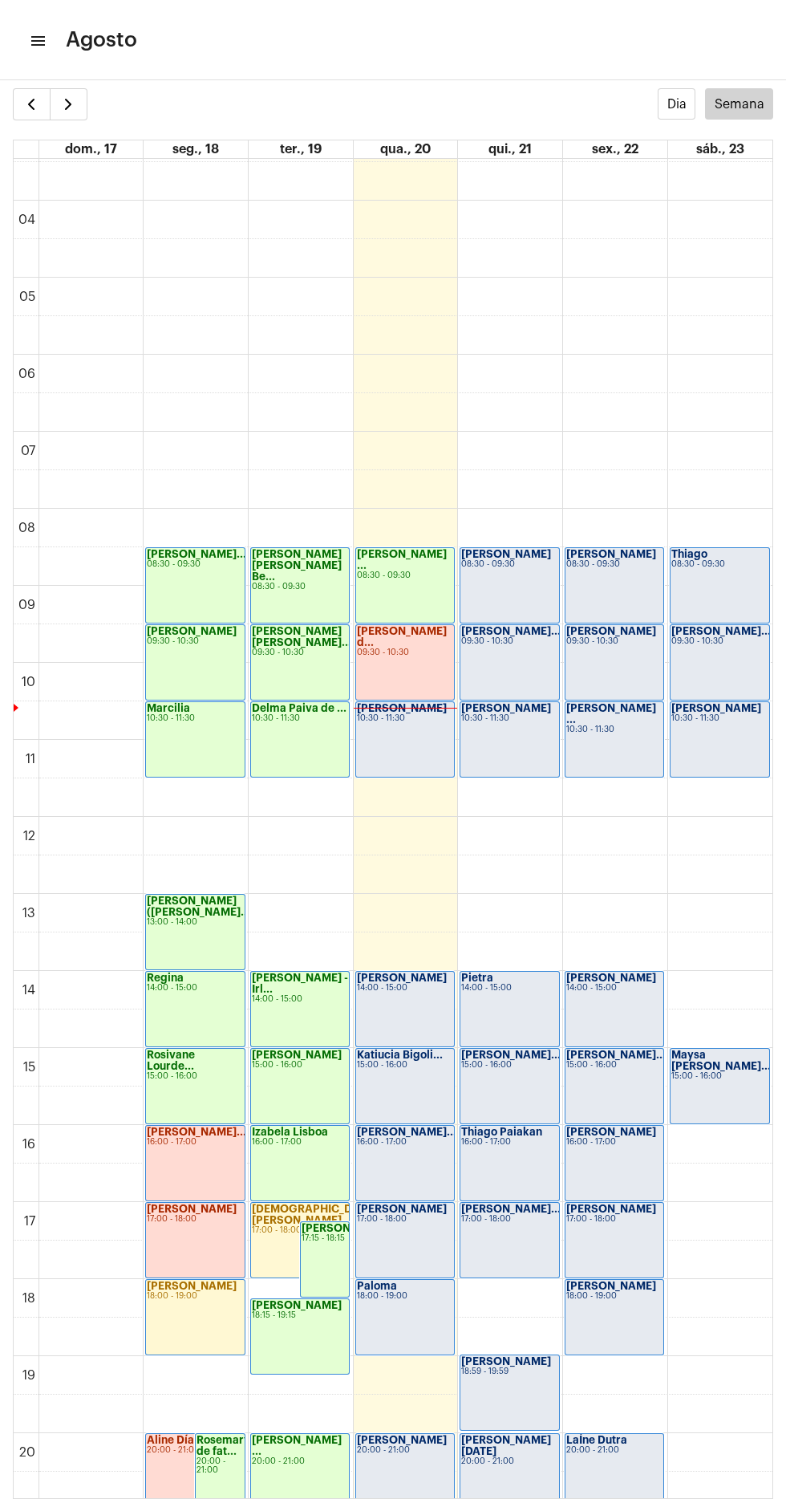
scroll to position [262, 0]
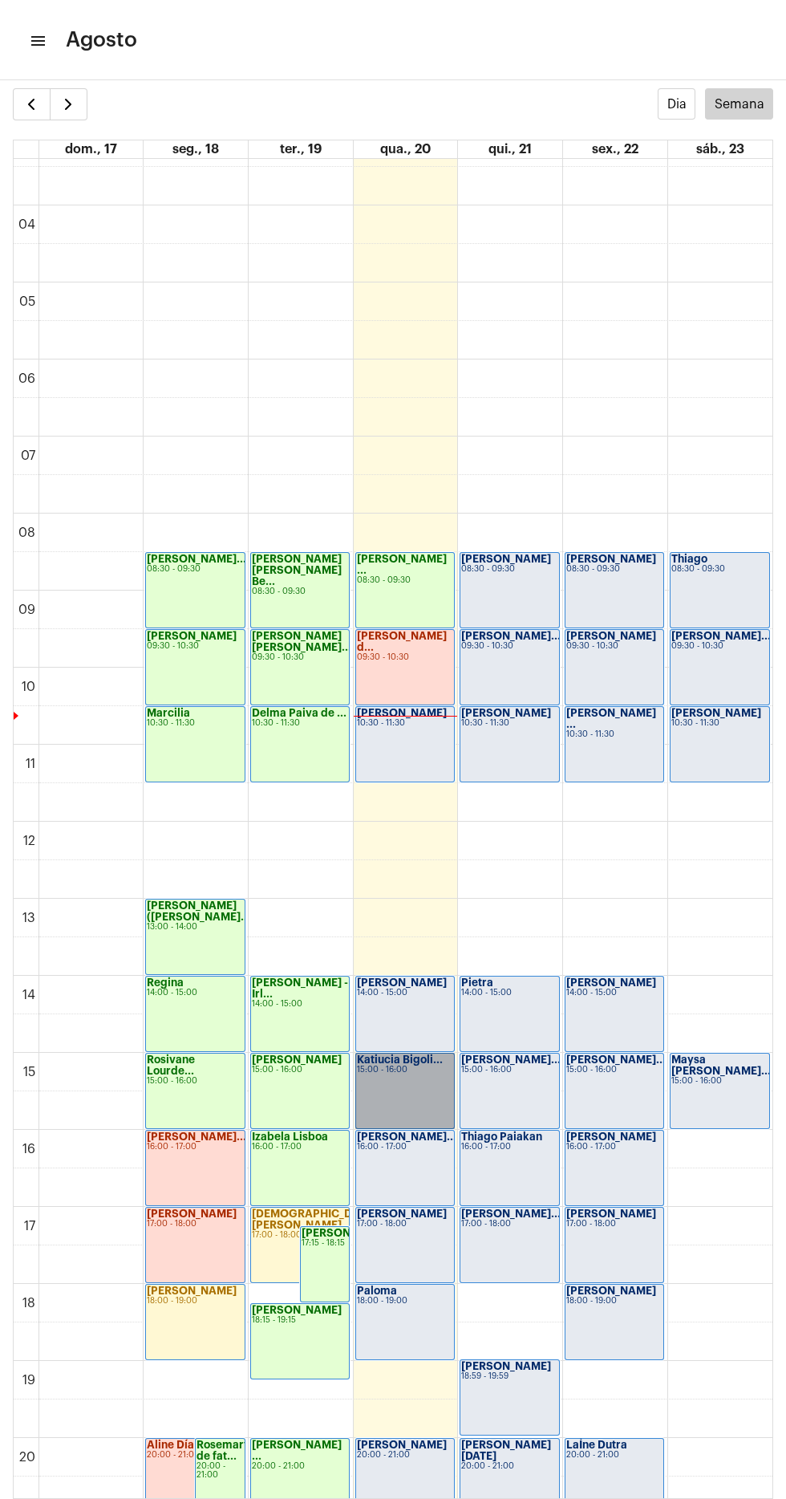
click at [406, 1082] on link "Katiucia Bigoli... 15:00 - 16:00" at bounding box center [406, 1091] width 100 height 76
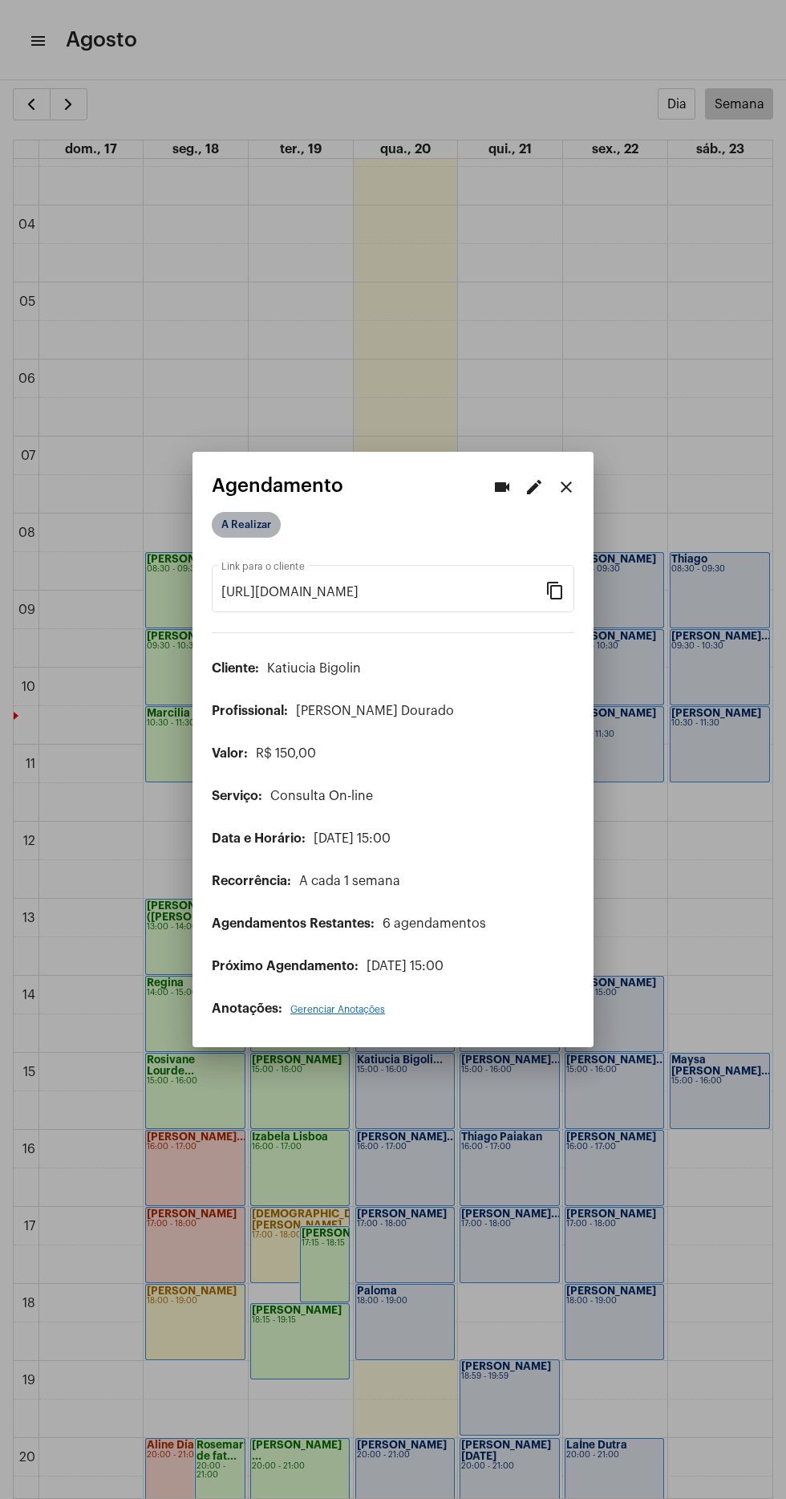
click at [258, 517] on mat-chip "A Realizar" at bounding box center [246, 525] width 69 height 26
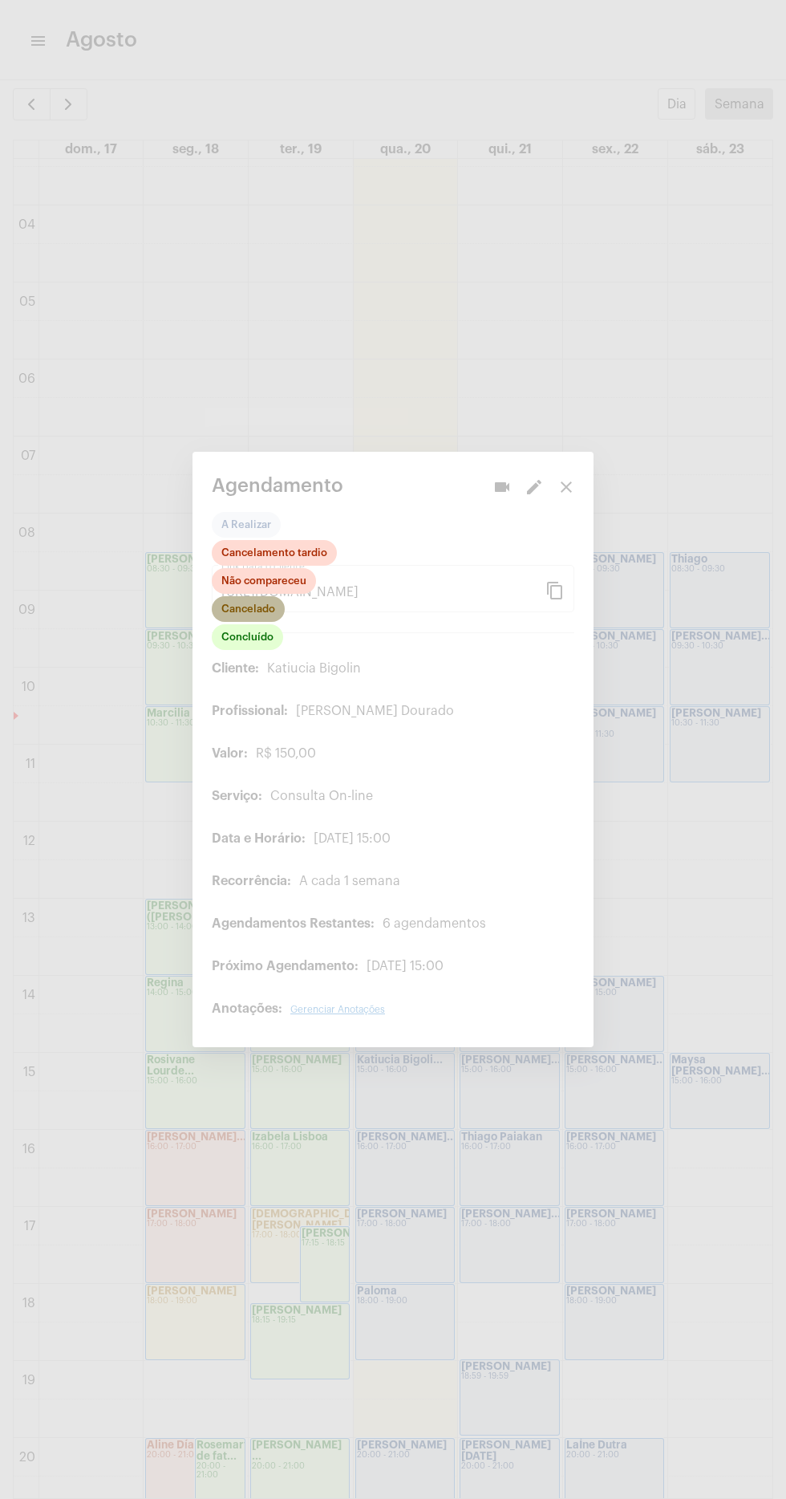
click at [268, 604] on mat-chip "Cancelado" at bounding box center [248, 609] width 73 height 26
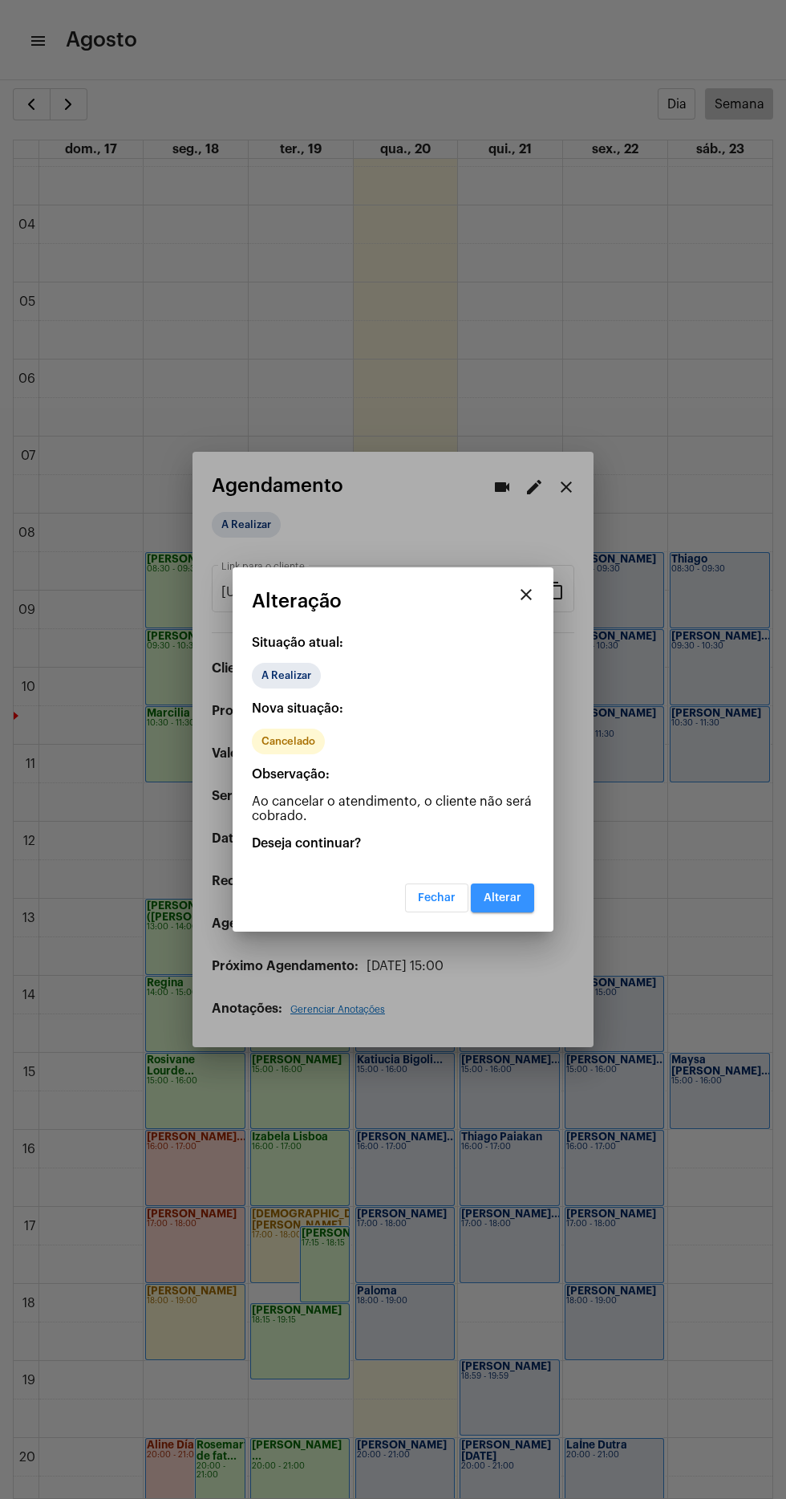
click at [505, 897] on span "Alterar" at bounding box center [503, 897] width 38 height 11
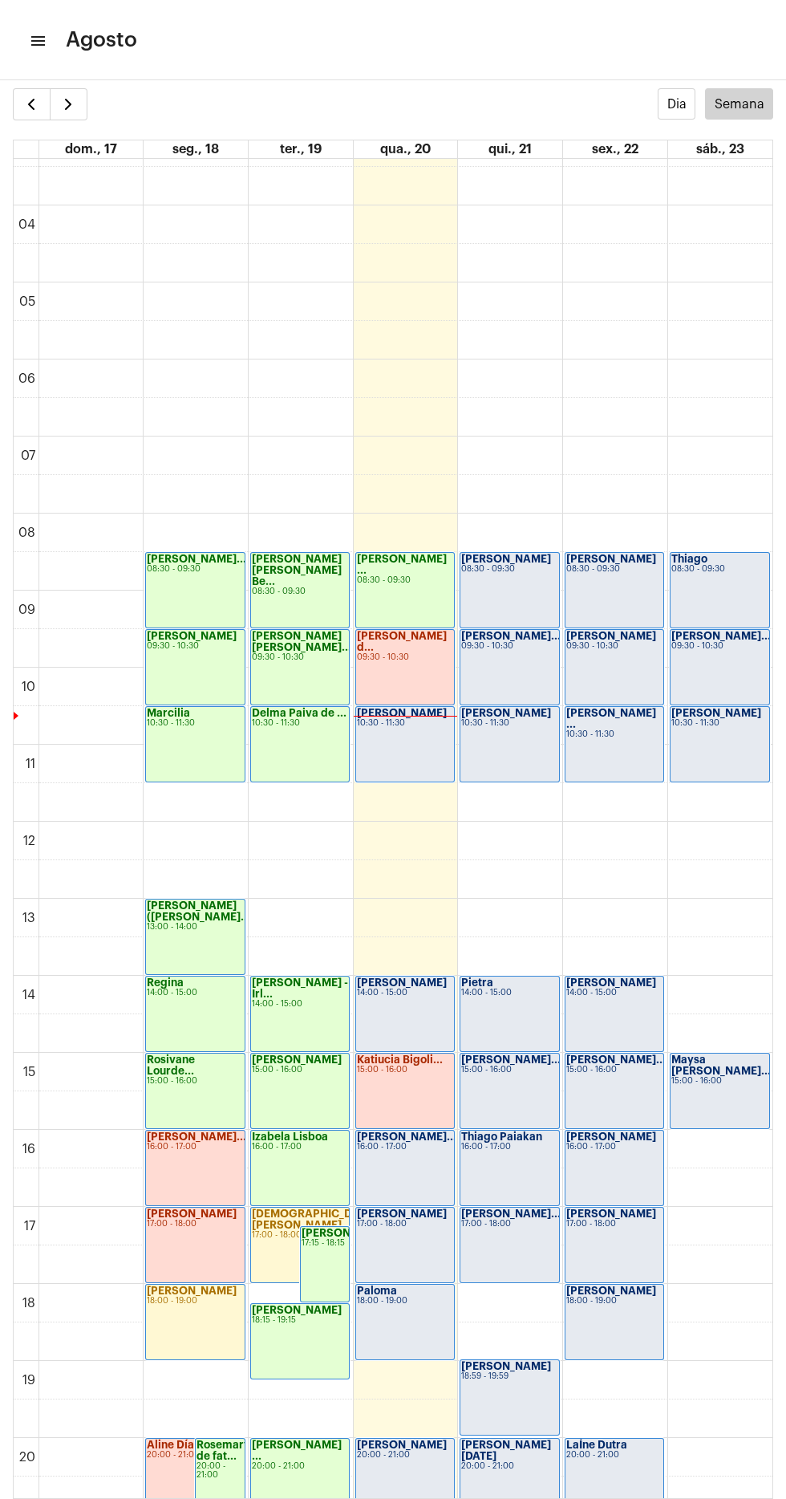
scroll to position [506, 0]
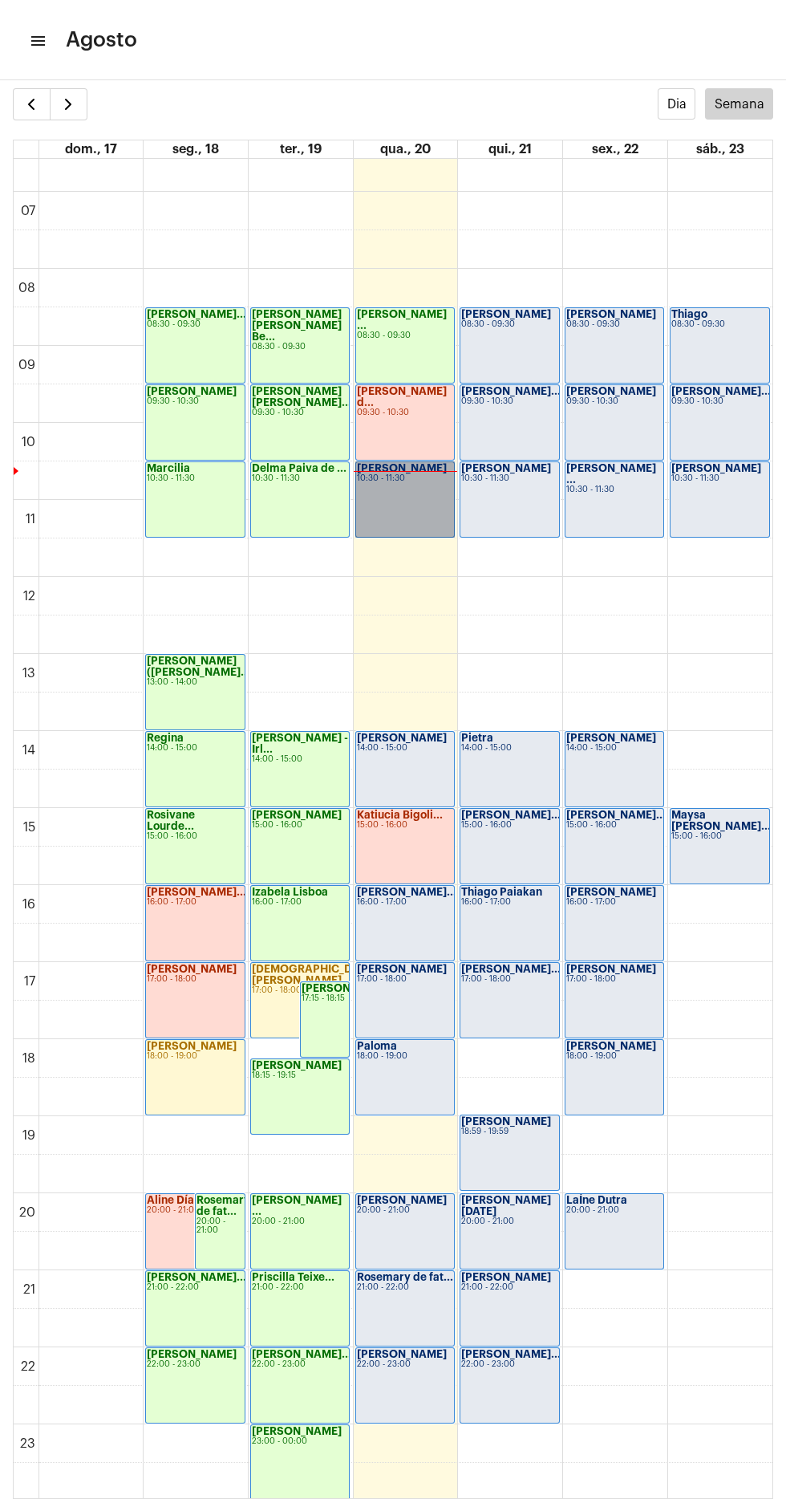
click at [389, 509] on link "[PERSON_NAME] 10:30 - 11:30" at bounding box center [406, 499] width 100 height 76
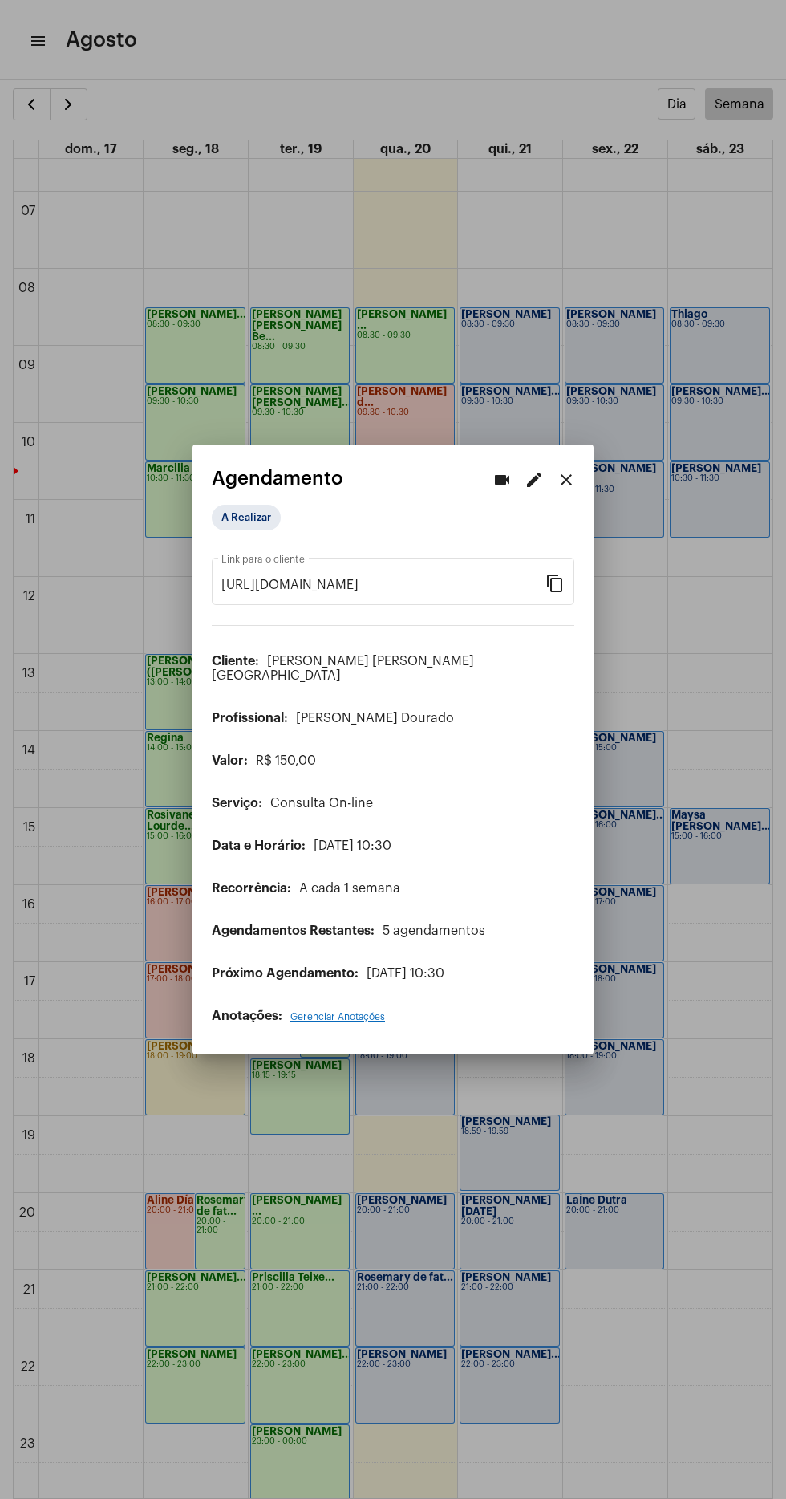
click at [674, 1161] on div at bounding box center [393, 749] width 786 height 1499
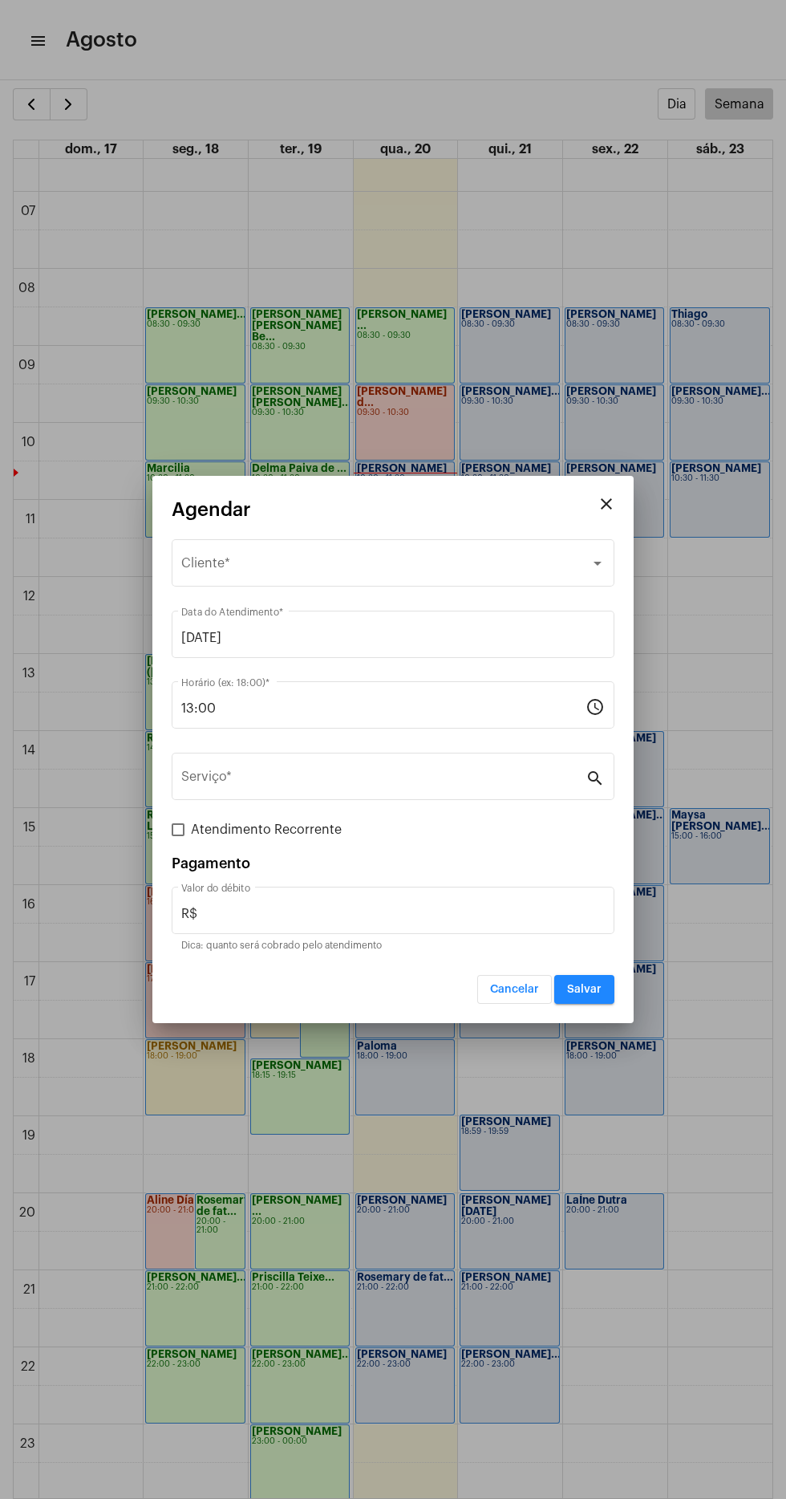
click at [254, 570] on span "Selecione o Cliente" at bounding box center [385, 566] width 409 height 14
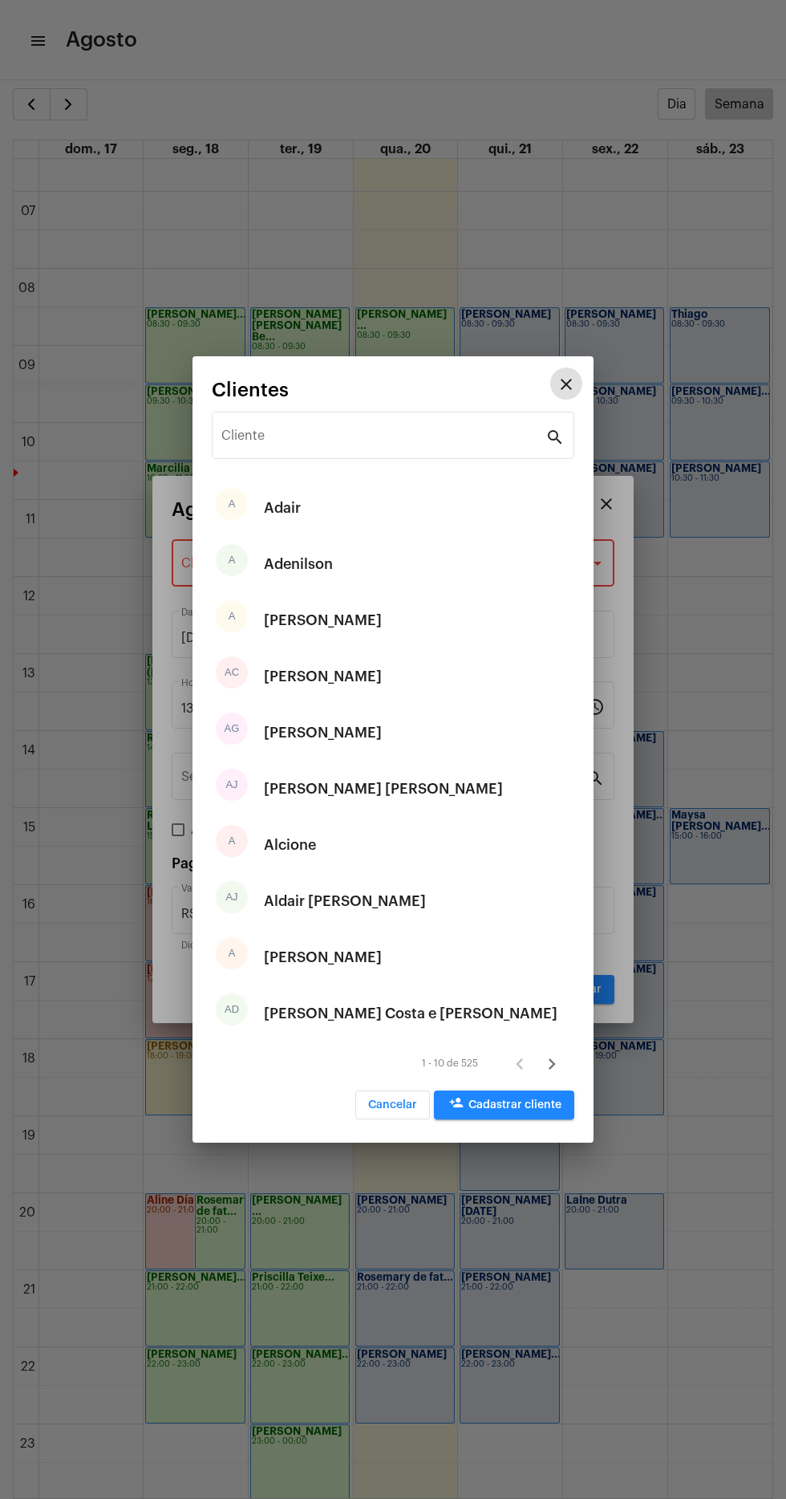
click at [286, 445] on input "Cliente" at bounding box center [384, 439] width 324 height 14
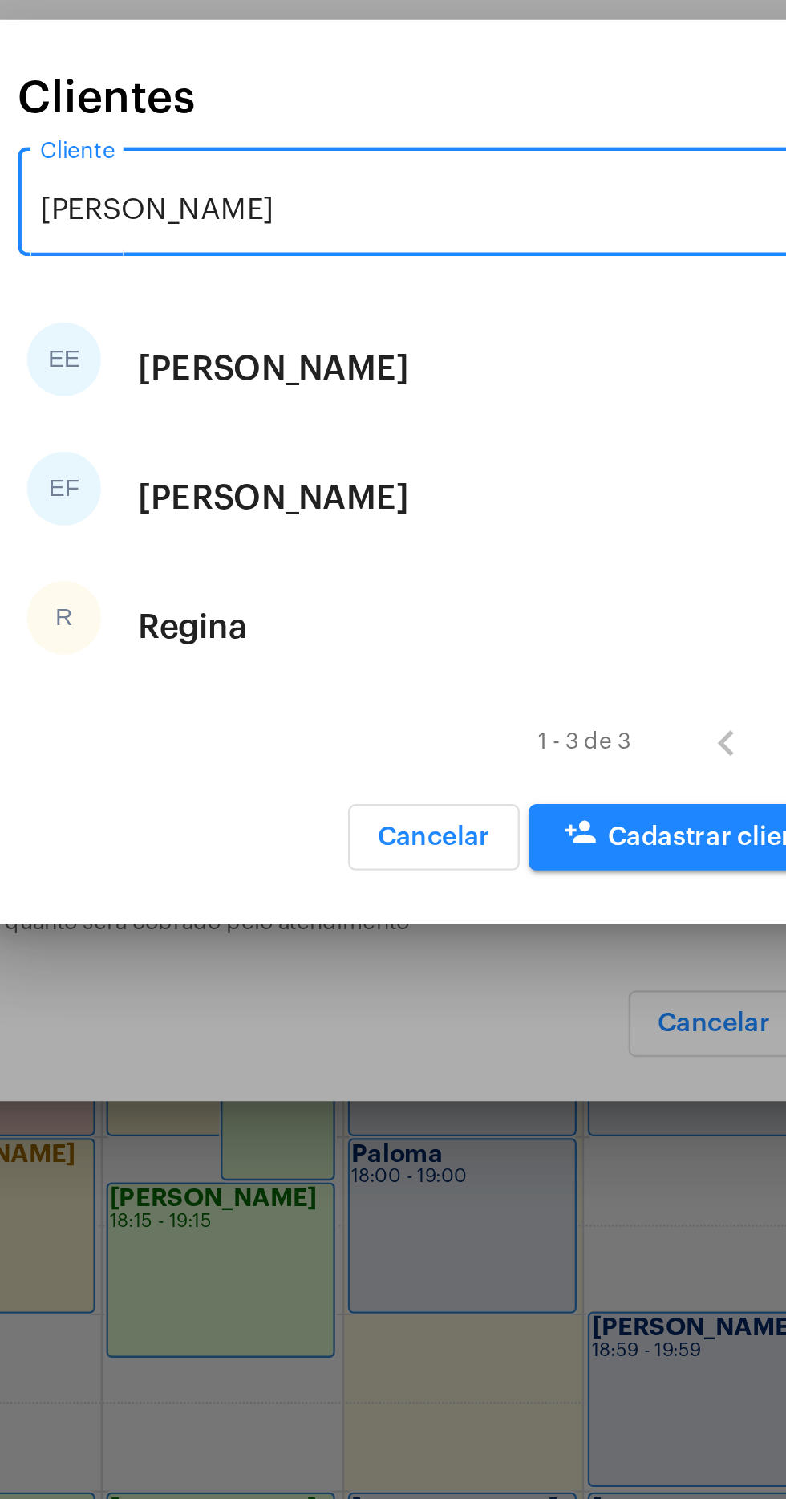
type input "[PERSON_NAME]"
click at [404, 688] on div "EE [PERSON_NAME]" at bounding box center [393, 705] width 363 height 56
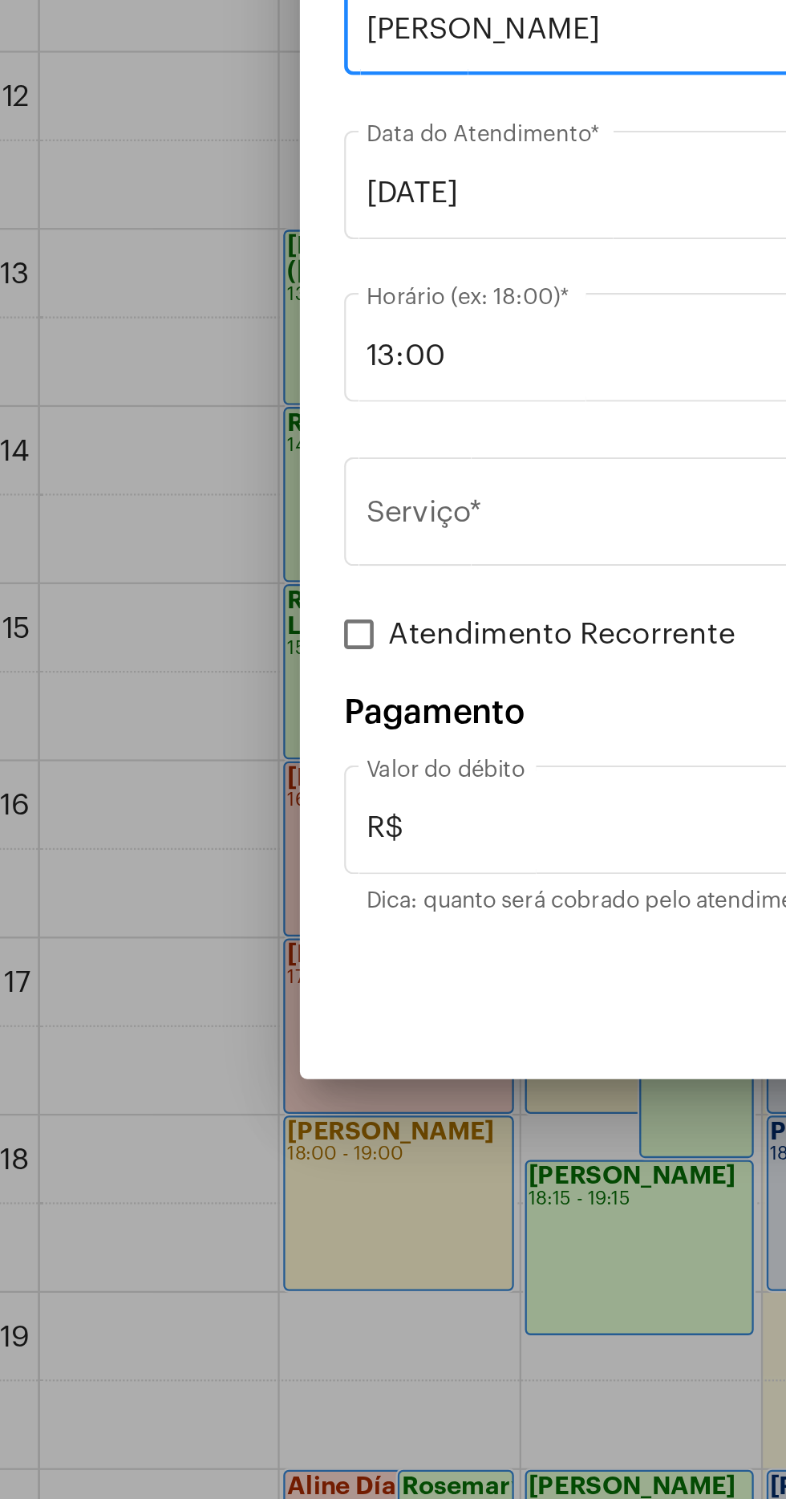
click at [274, 703] on input "13:00" at bounding box center [383, 708] width 404 height 14
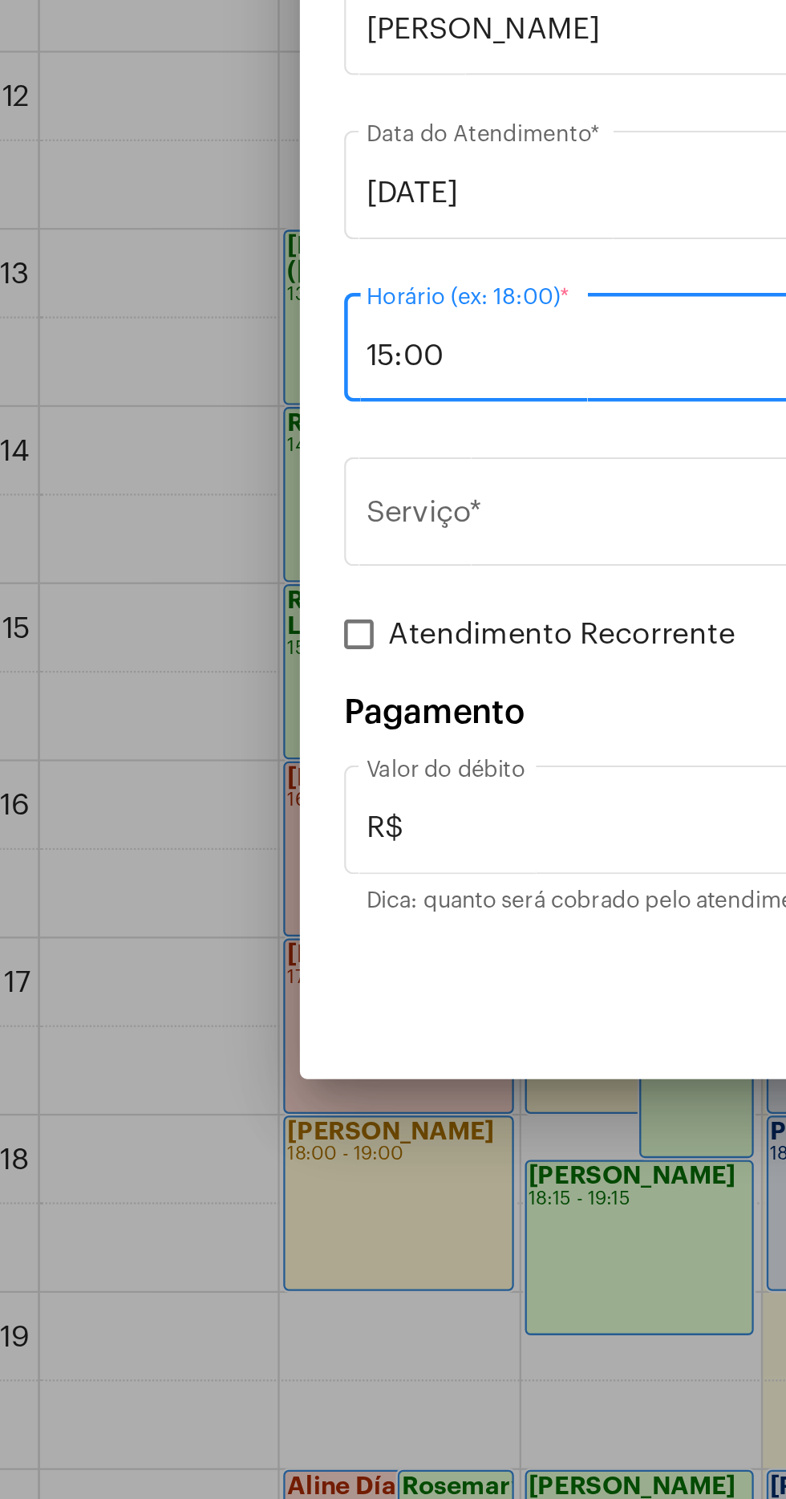
type input "15:00"
click at [297, 774] on input "Serviço *" at bounding box center [383, 780] width 404 height 14
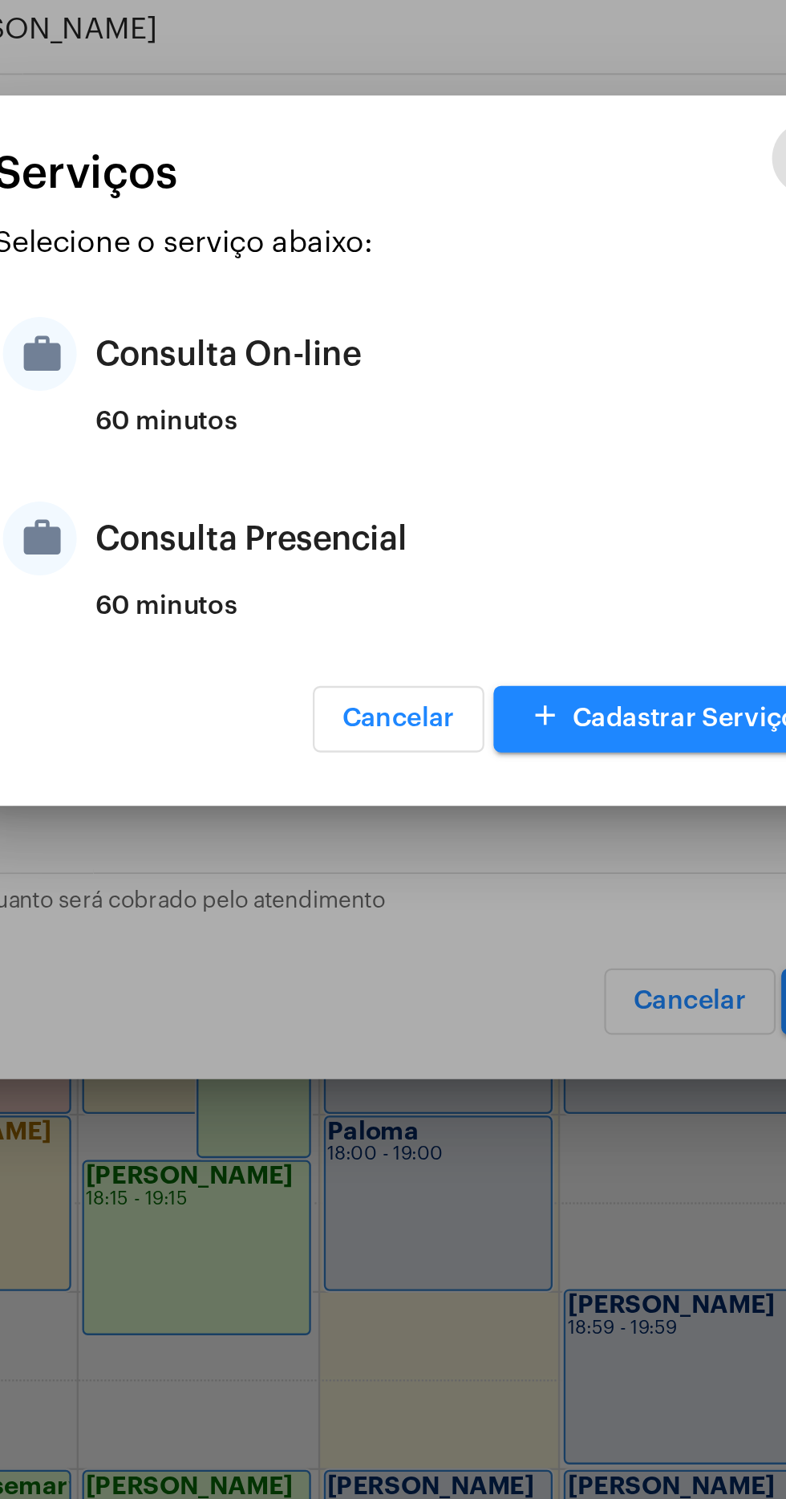
click at [381, 722] on div "Consulta On-line" at bounding box center [413, 708] width 315 height 48
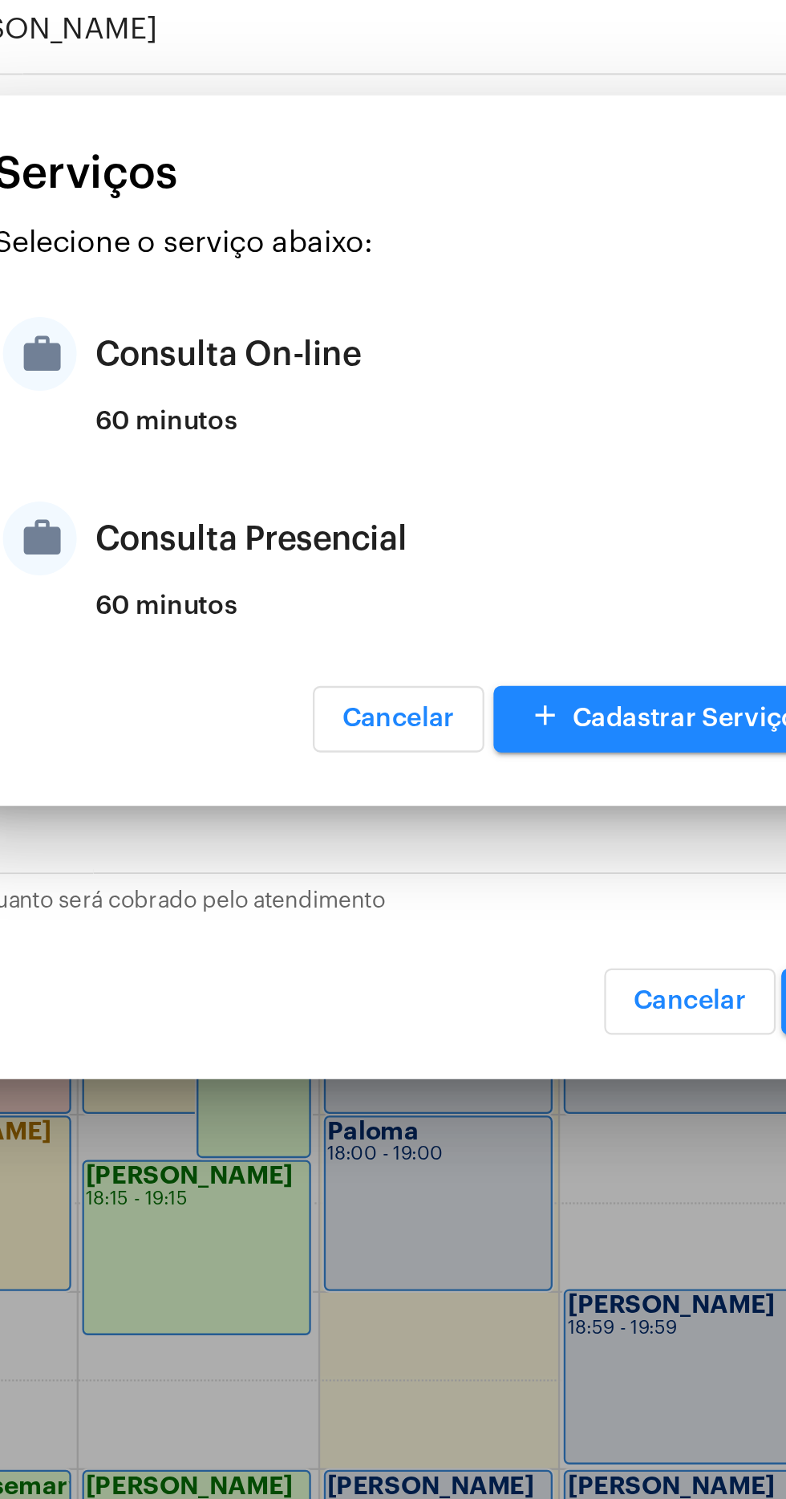
type input "Consulta On-line"
type input "R$ 150"
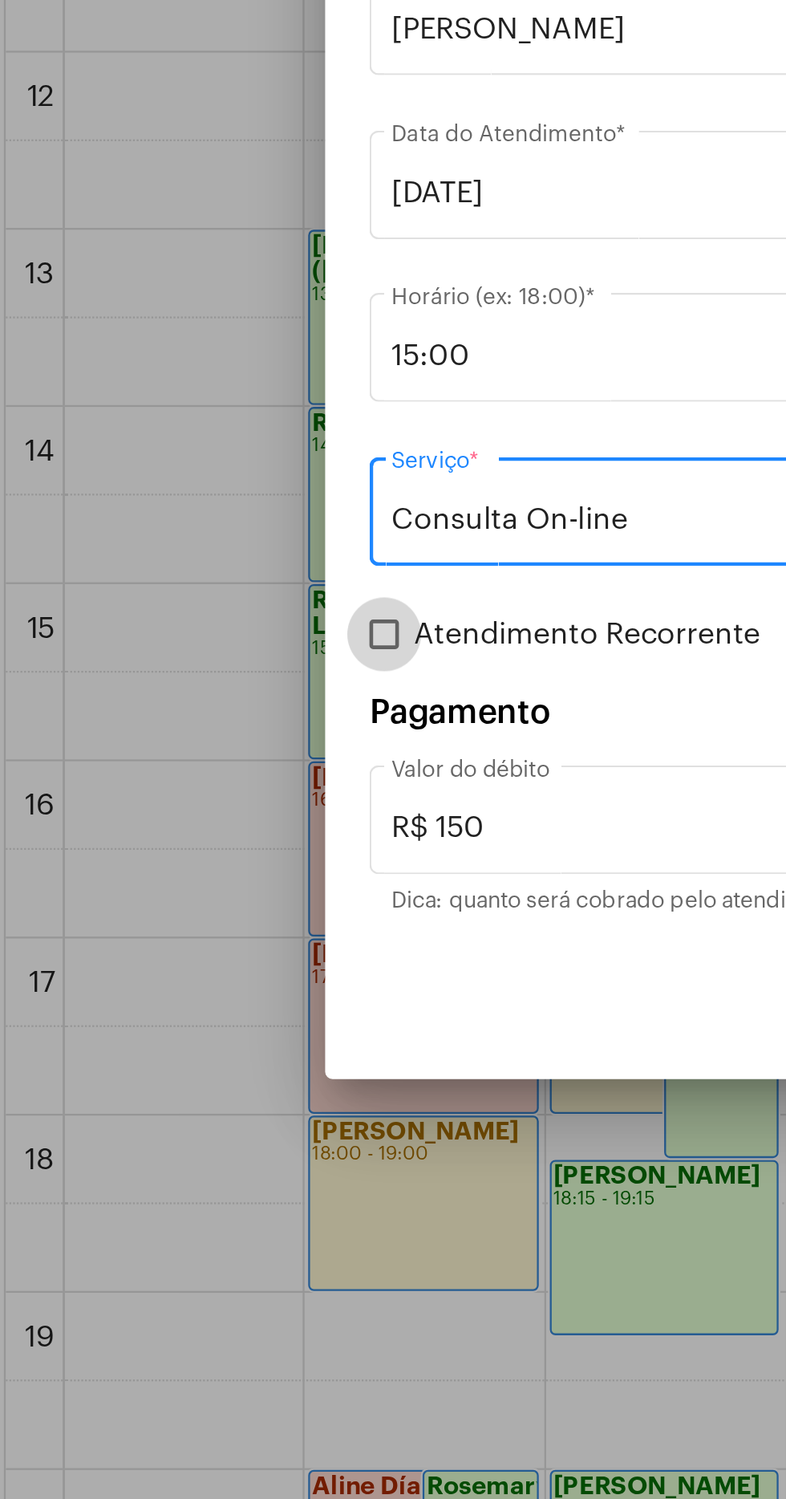
click at [181, 831] on span at bounding box center [178, 829] width 13 height 13
click at [178, 836] on input "Atendimento Recorrente" at bounding box center [177, 836] width 1 height 1
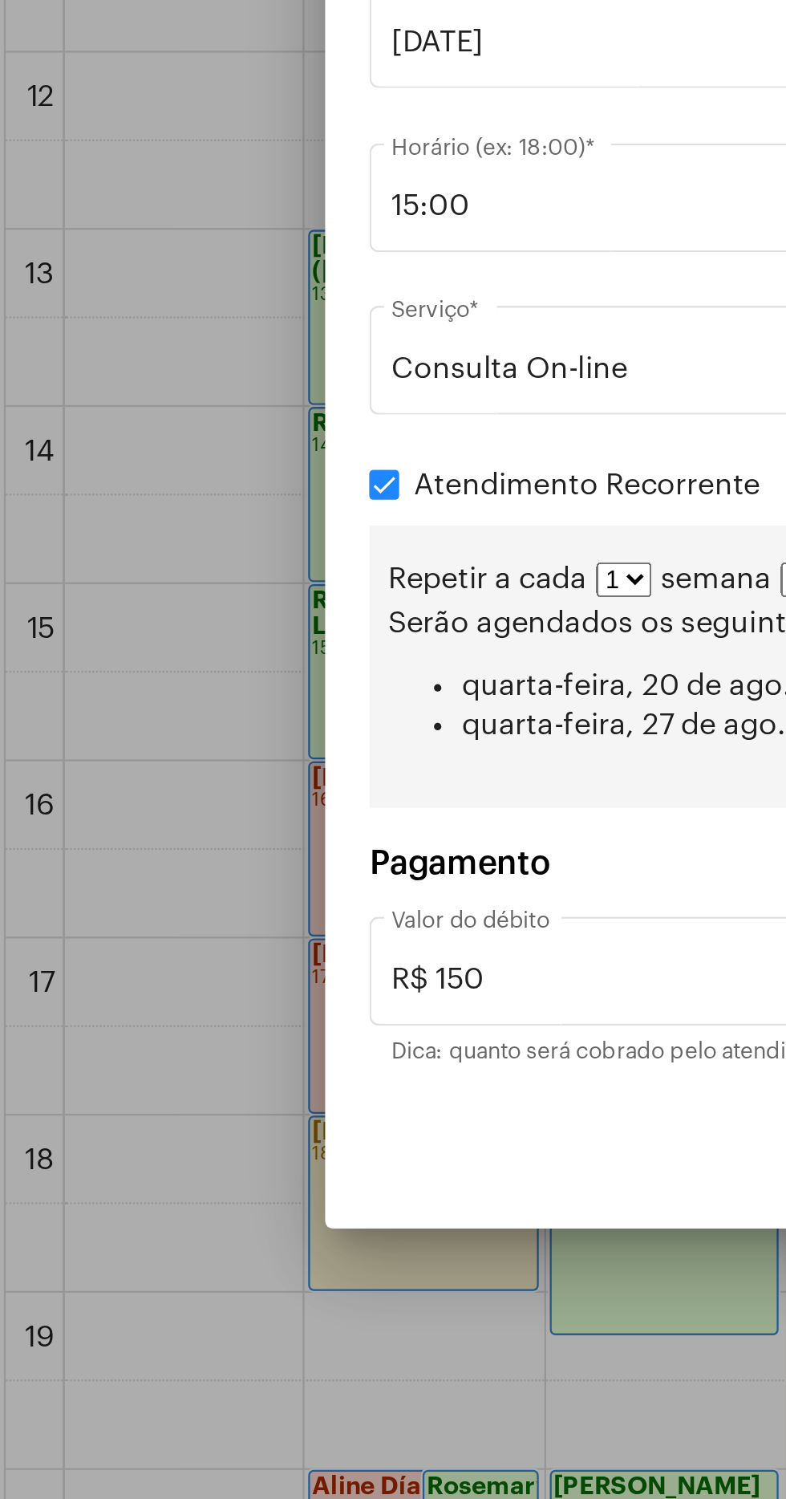
click at [182, 767] on span at bounding box center [178, 764] width 13 height 13
click at [178, 771] on input "Atendimento Recorrente" at bounding box center [177, 771] width 1 height 1
checkbox input "false"
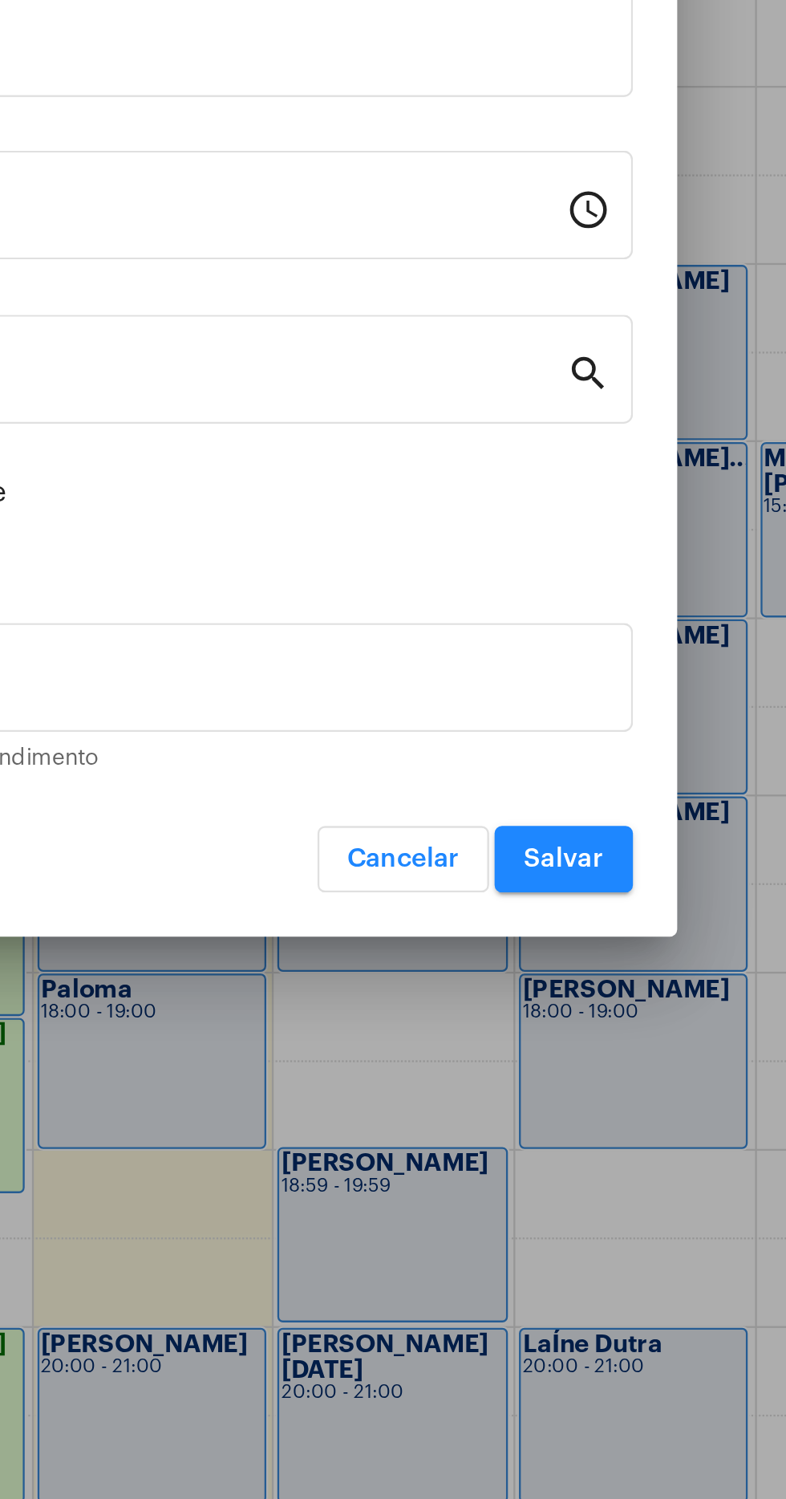
click at [595, 934] on div "R$ 150 Valor do débito" at bounding box center [393, 909] width 424 height 51
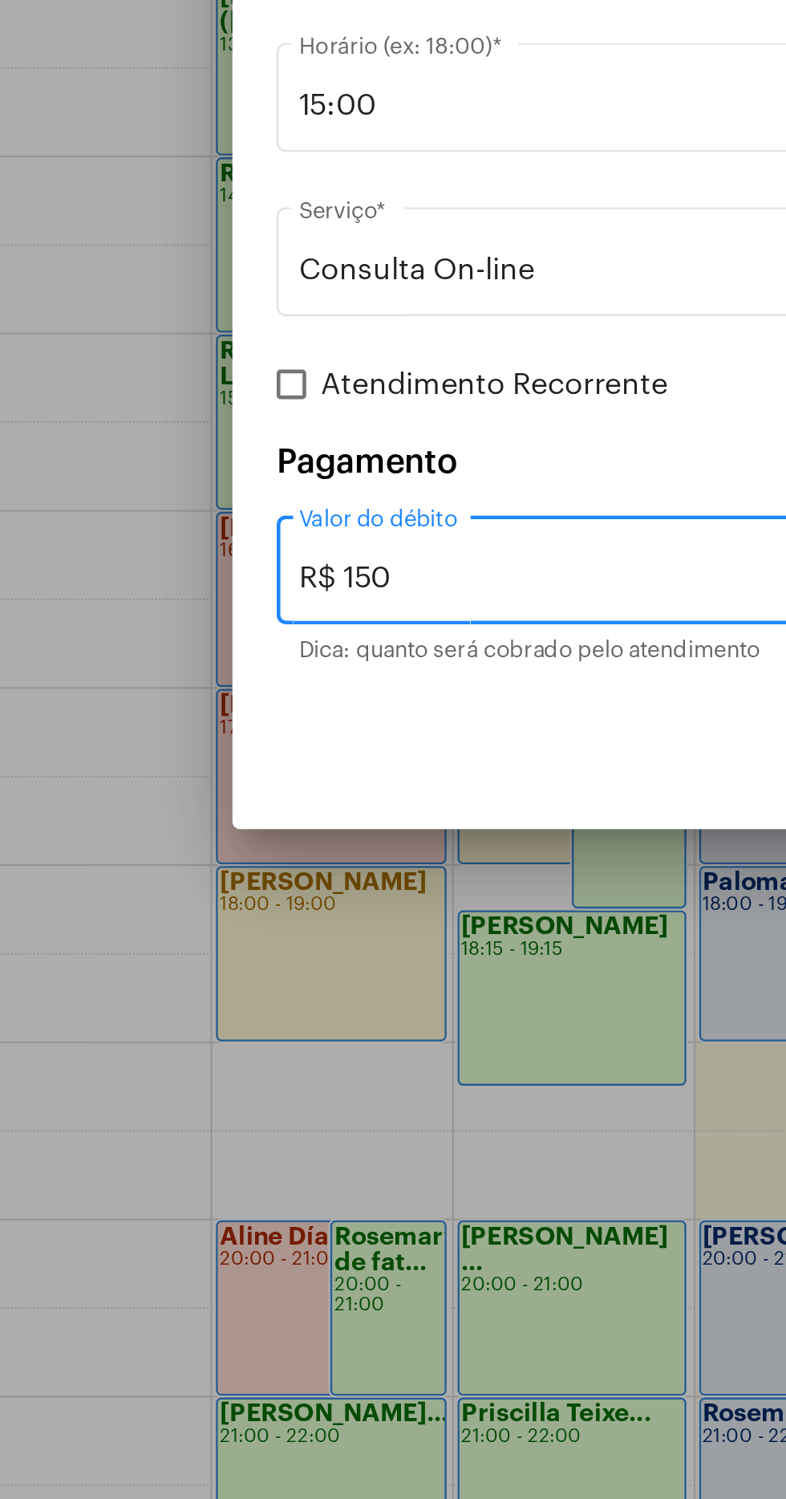
scroll to position [506, 0]
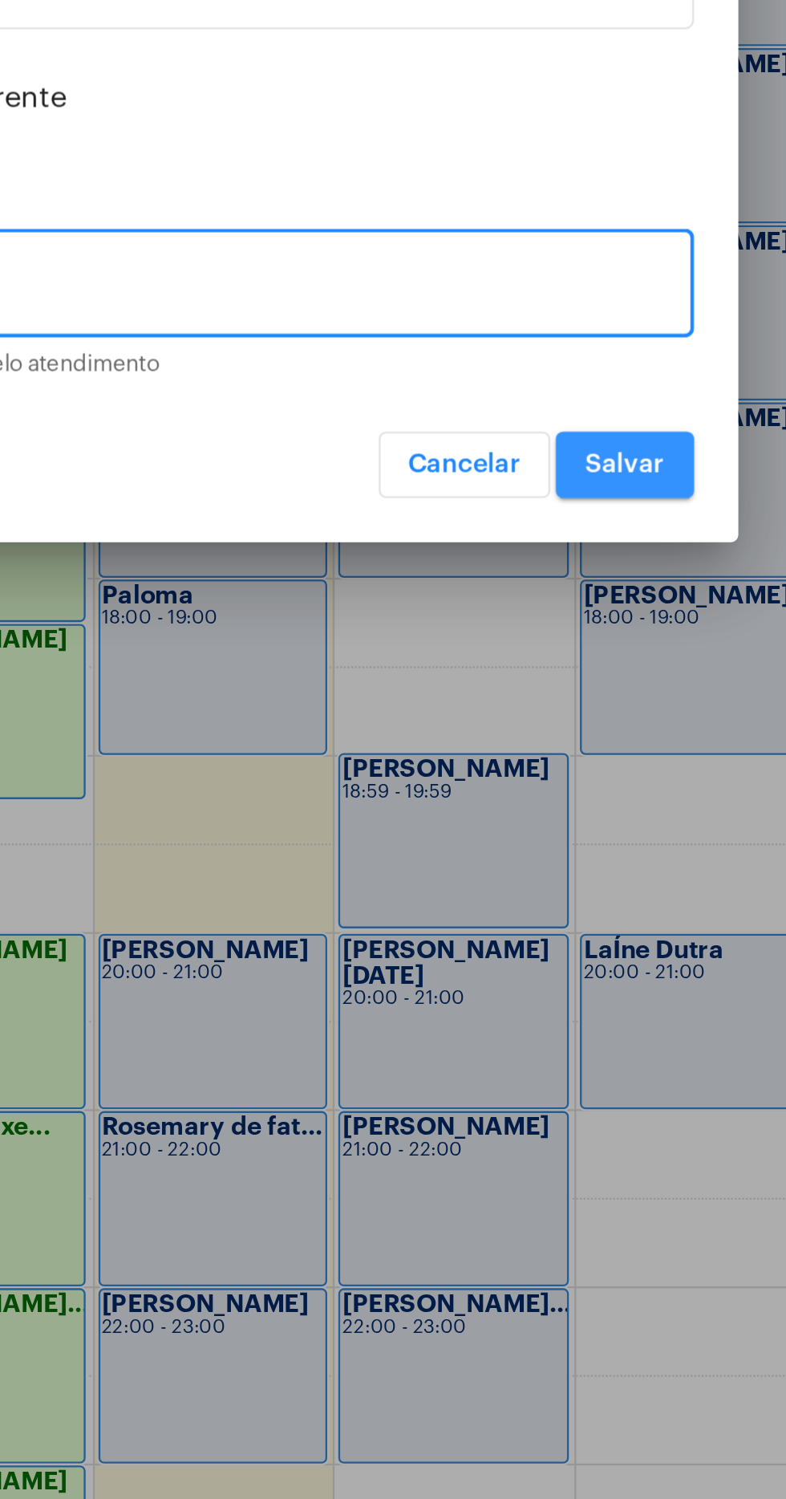
click at [597, 995] on span "Salvar" at bounding box center [584, 989] width 35 height 11
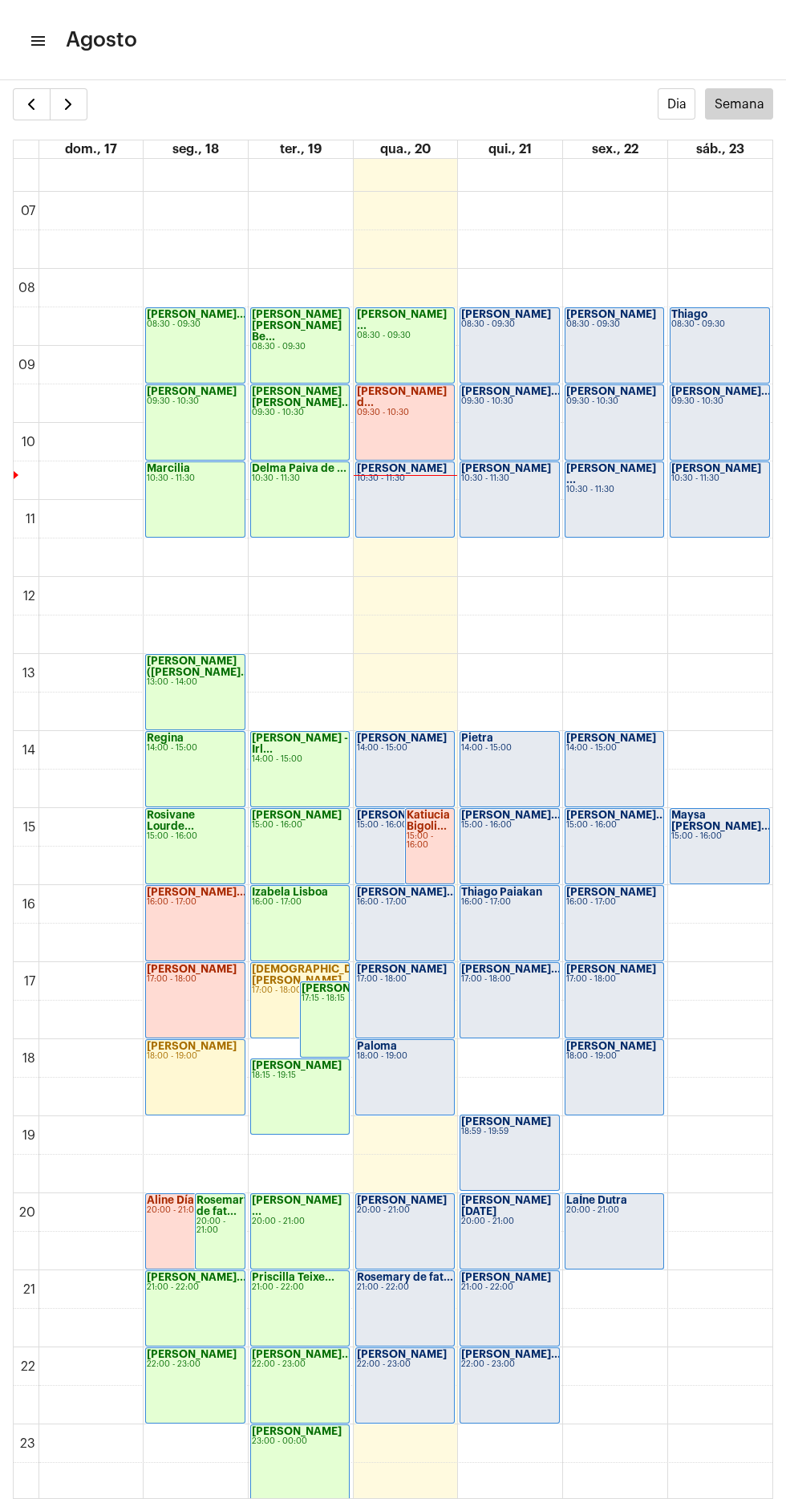
click at [766, 1494] on td at bounding box center [406, 1482] width 734 height 39
